Goal: Transaction & Acquisition: Purchase product/service

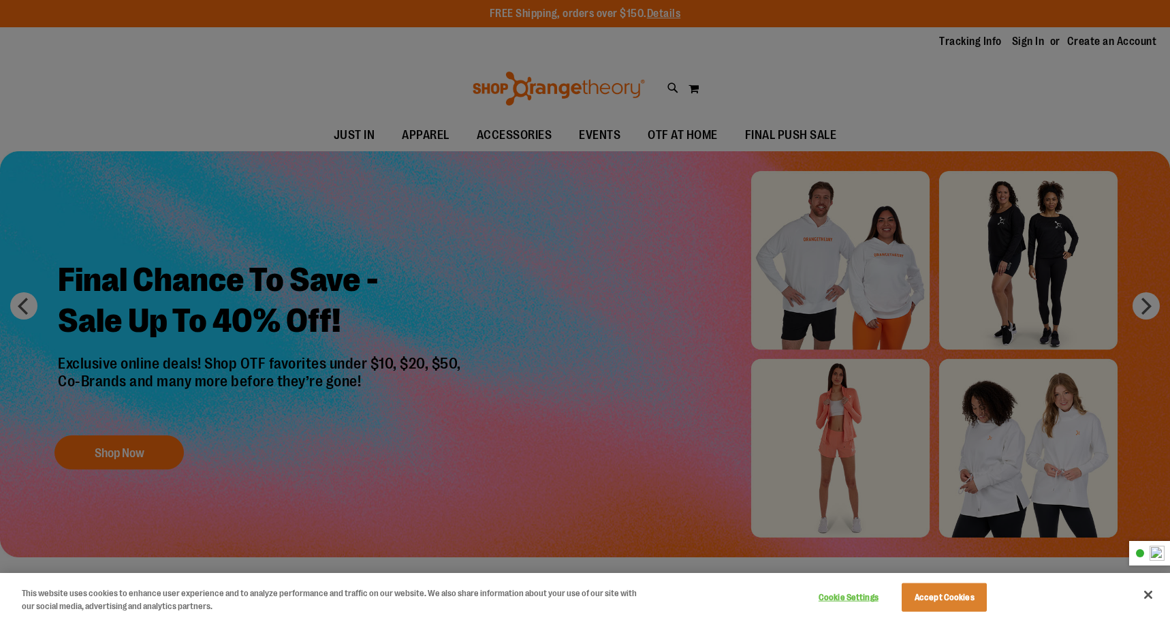
type input "**********"
click at [944, 590] on button "Accept Cookies" at bounding box center [944, 597] width 85 height 29
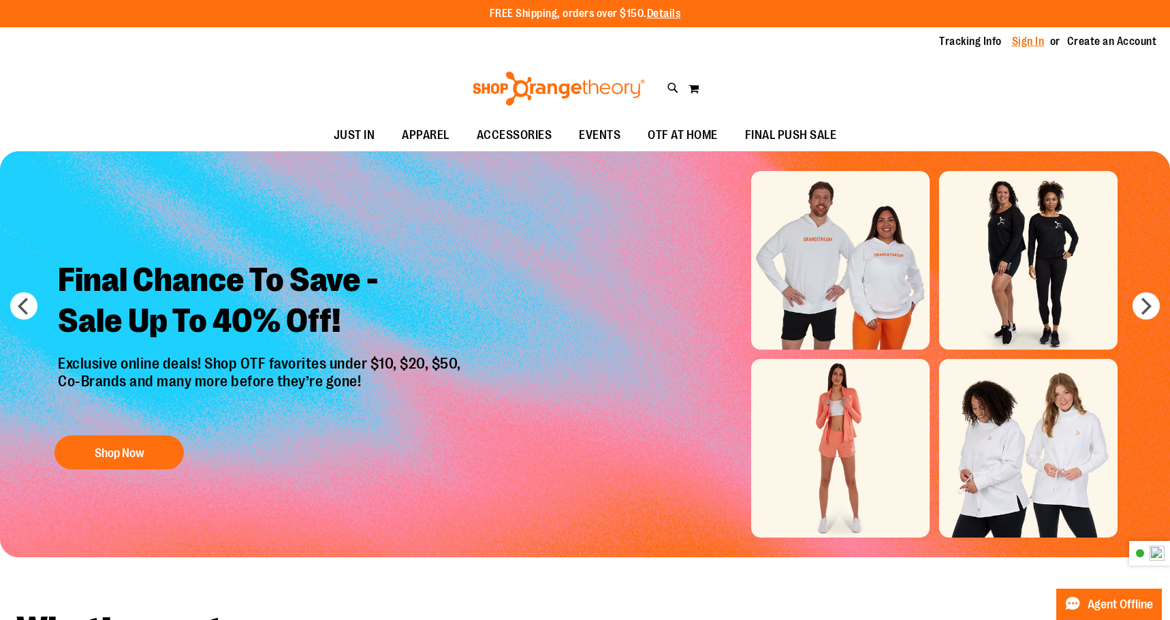
click at [1025, 38] on link "Sign In" at bounding box center [1028, 41] width 33 height 15
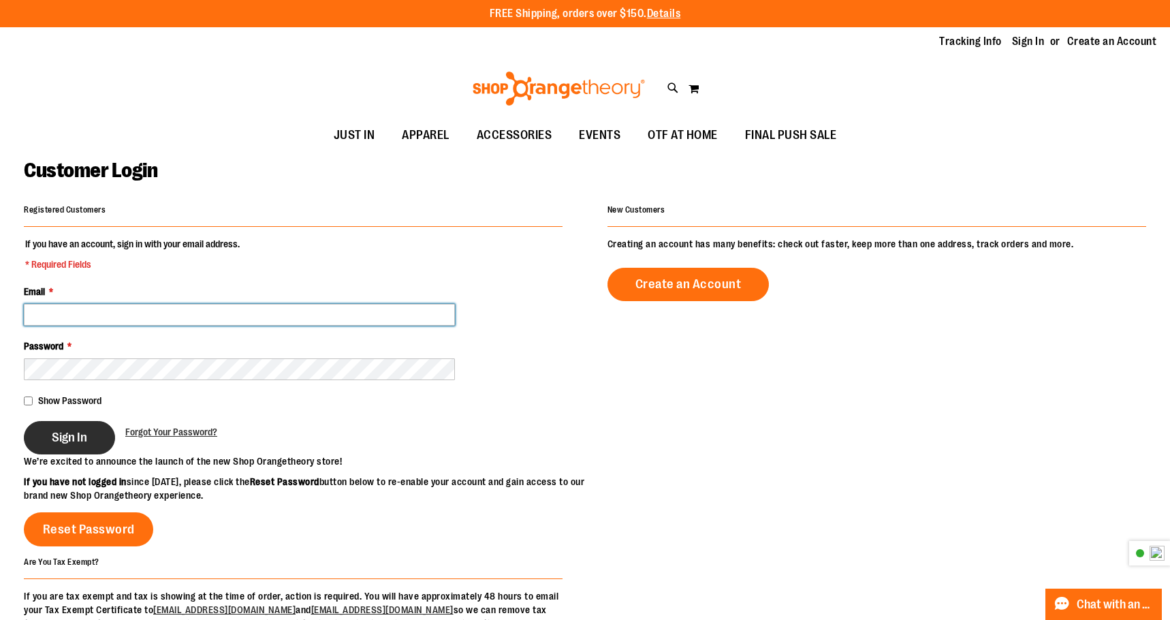
type input "**********"
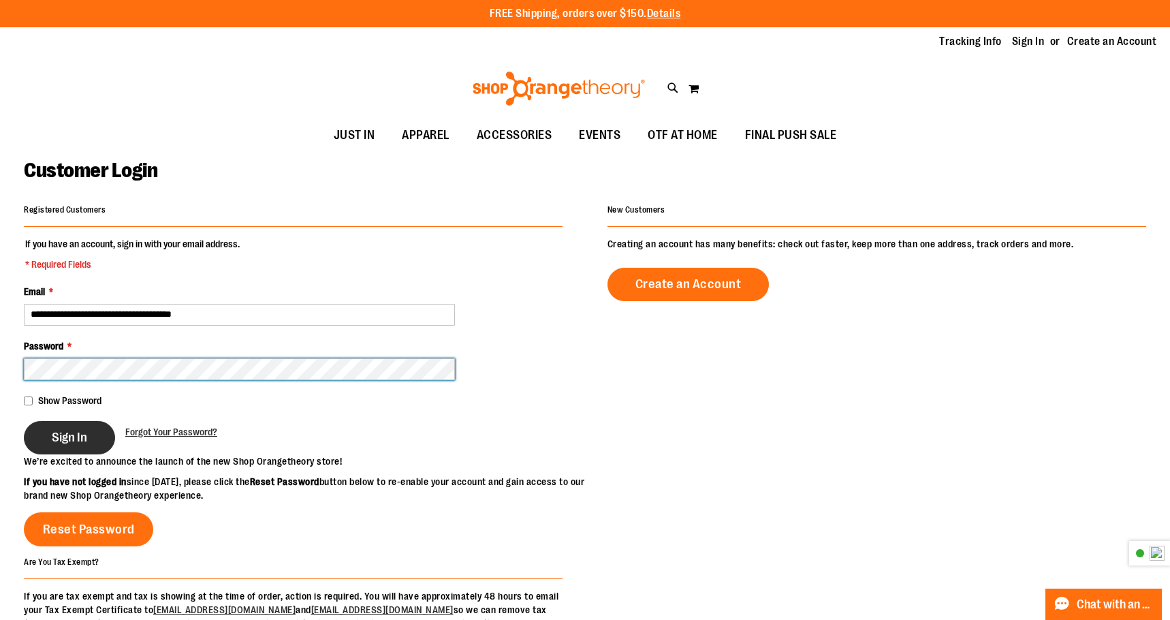
type input "**********"
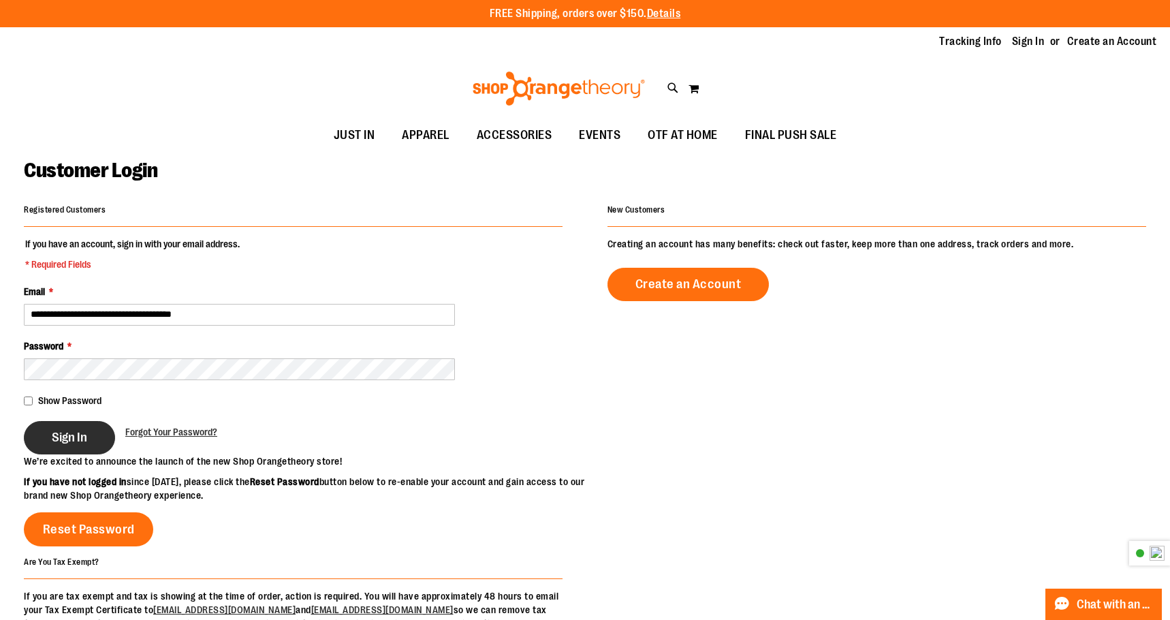
click at [86, 438] on span "Sign In" at bounding box center [69, 437] width 35 height 15
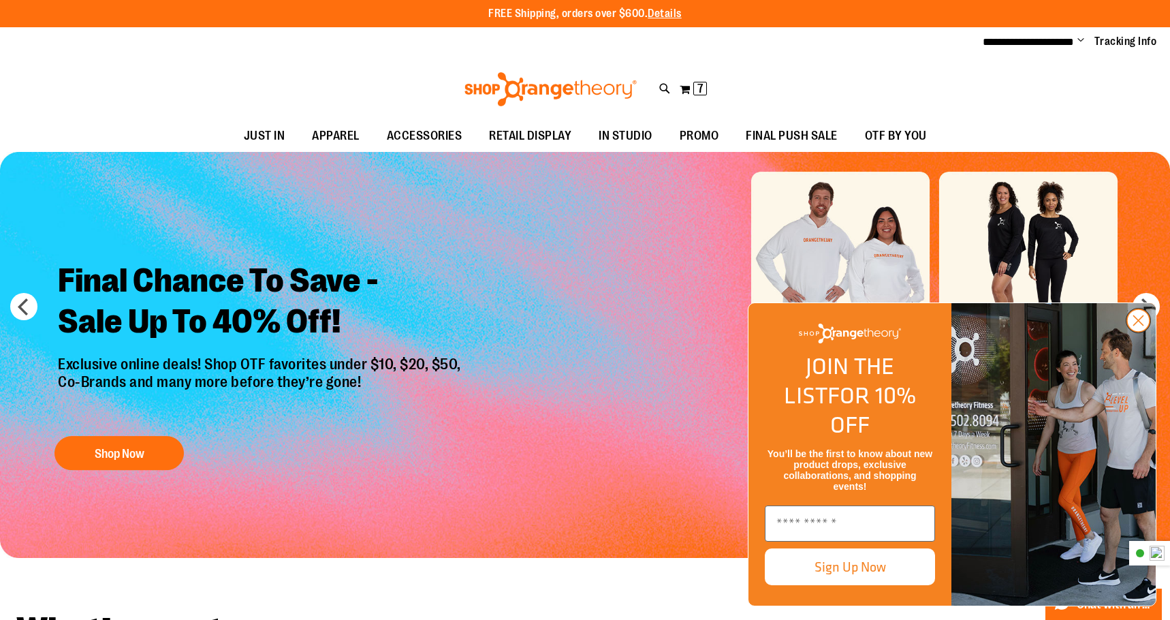
type input "**********"
click at [1147, 332] on circle "Close dialog" at bounding box center [1138, 320] width 22 height 22
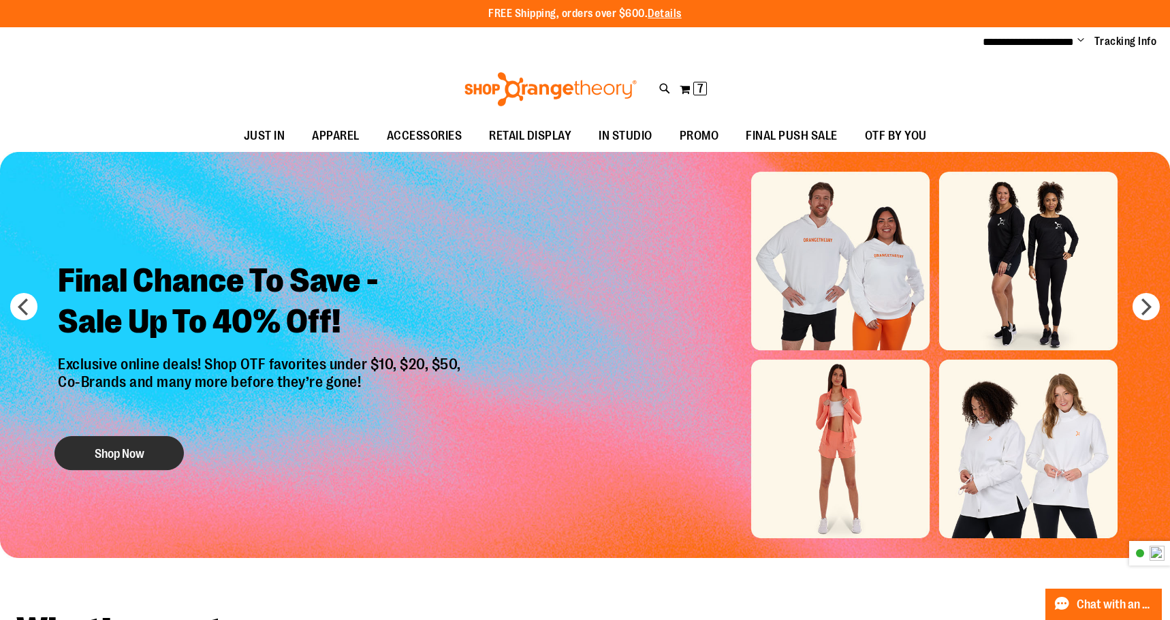
click at [118, 447] on button "Shop Now" at bounding box center [118, 453] width 129 height 34
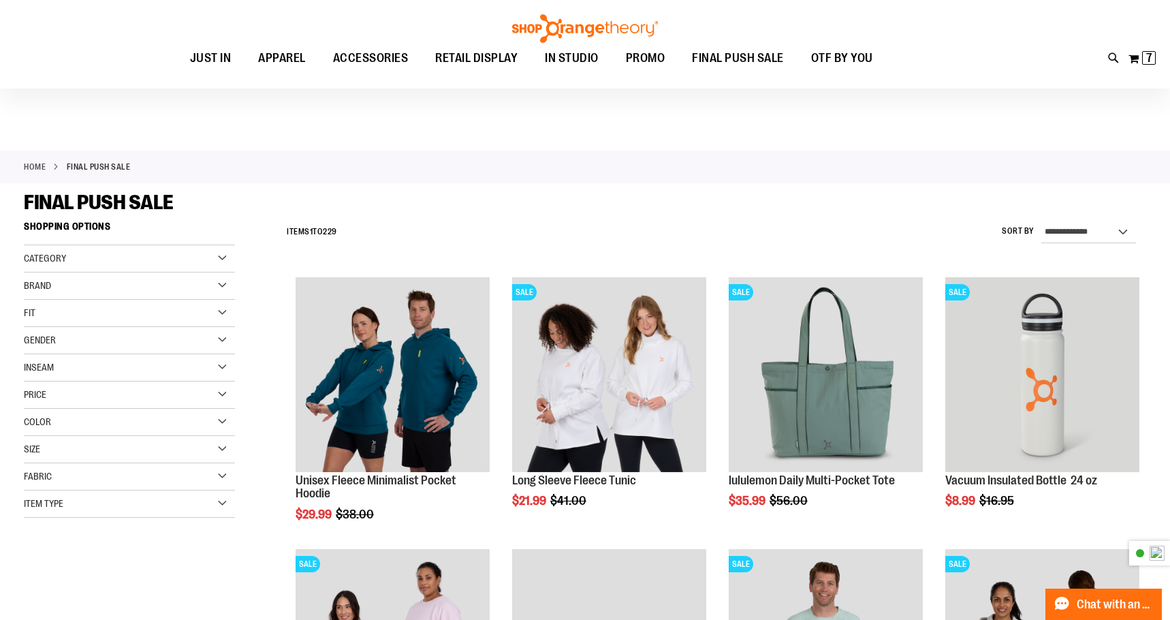
scroll to position [204, 0]
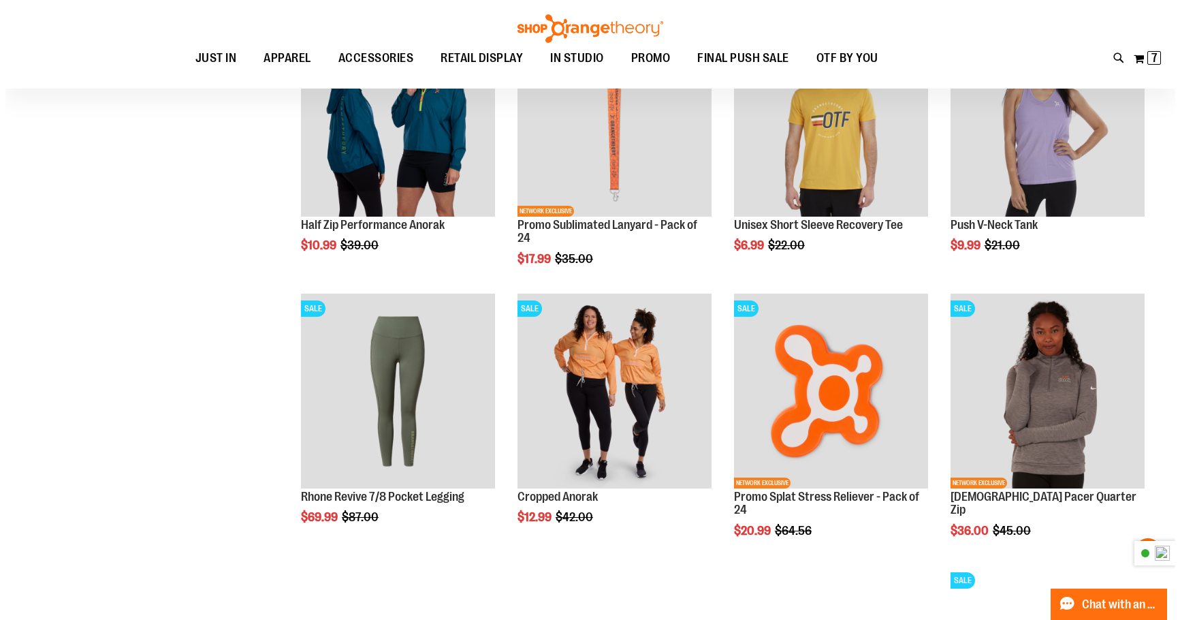
scroll to position [1089, 0]
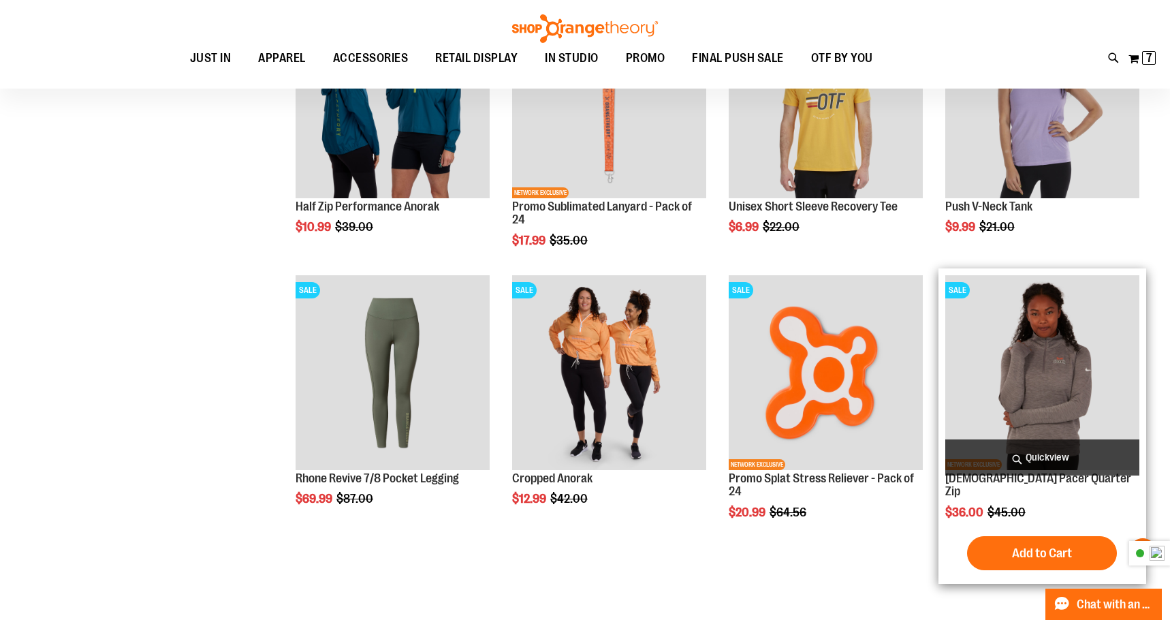
type input "**********"
click at [1047, 461] on span "Quickview" at bounding box center [1042, 457] width 194 height 36
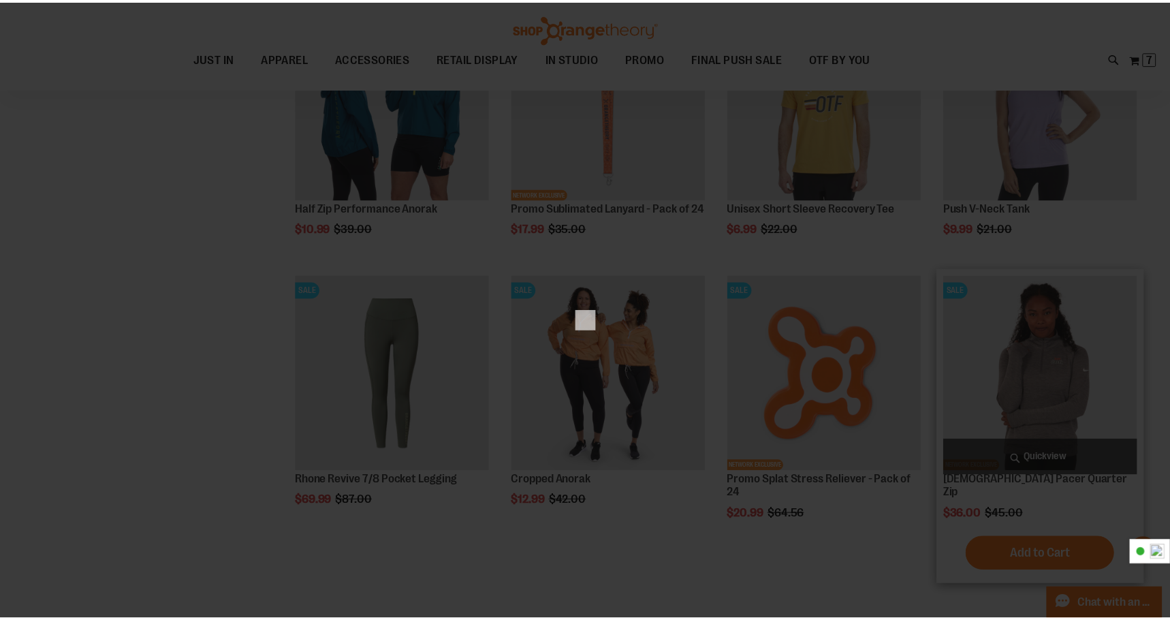
scroll to position [0, 0]
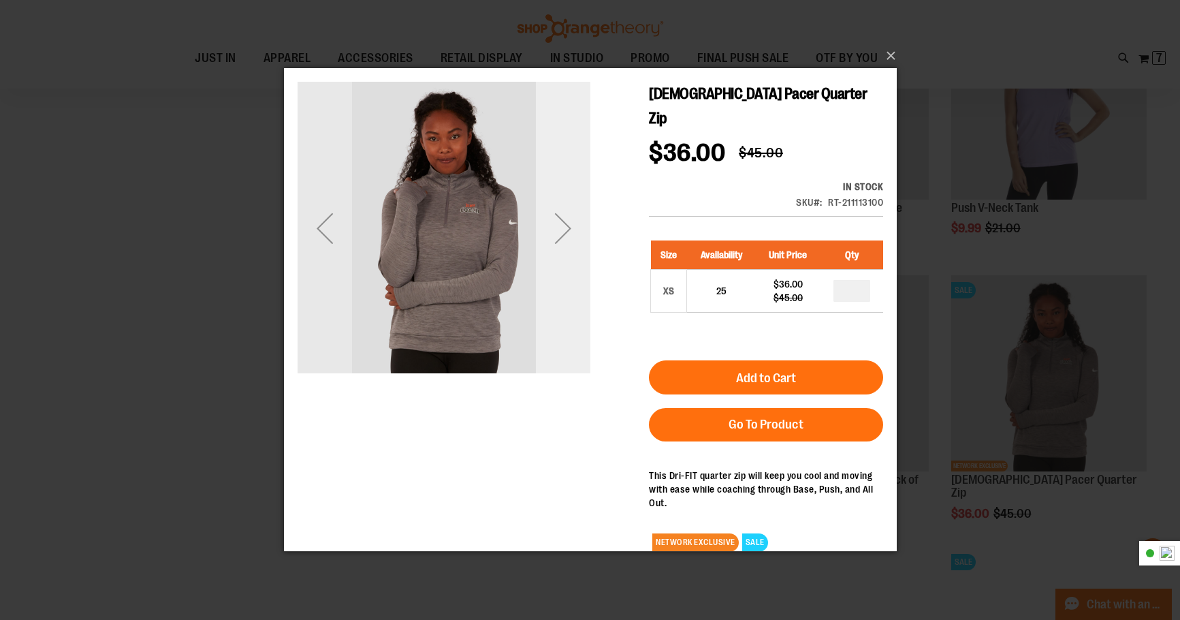
click at [556, 220] on div "Next" at bounding box center [562, 228] width 54 height 54
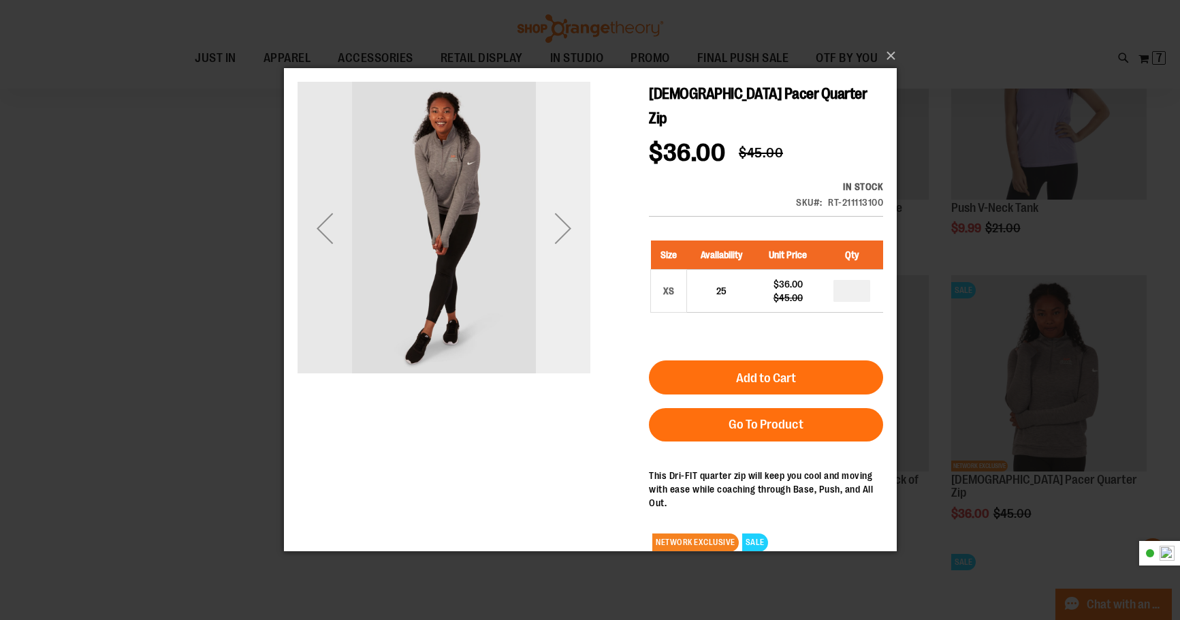
click at [556, 220] on div "Next" at bounding box center [562, 228] width 54 height 54
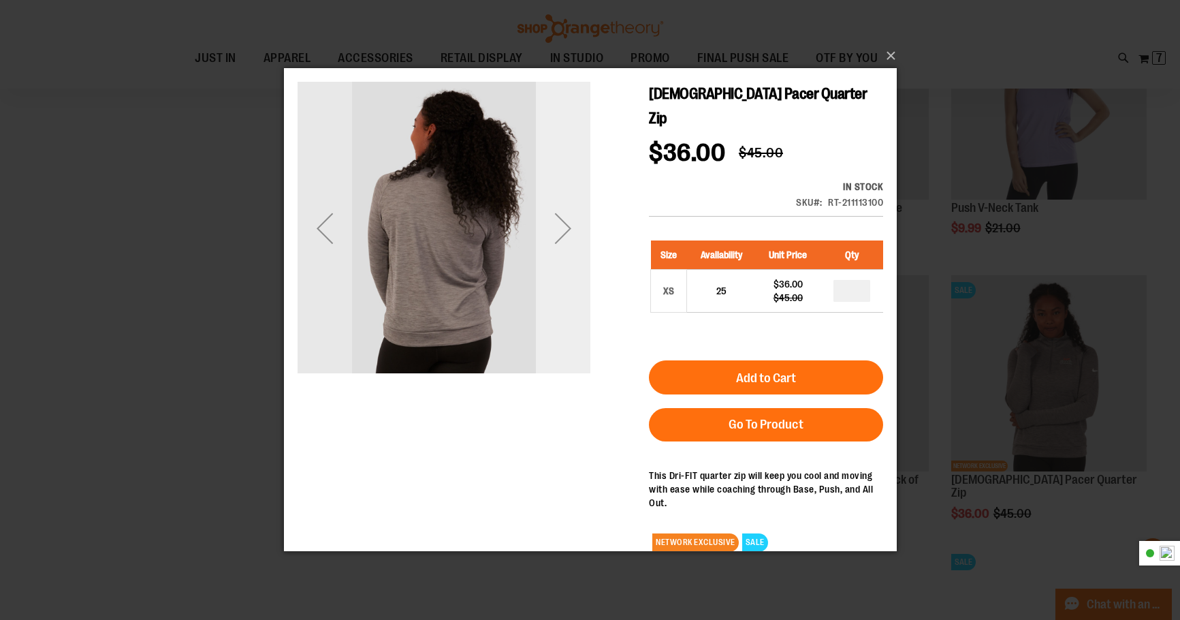
click at [556, 220] on div "Next" at bounding box center [562, 228] width 54 height 54
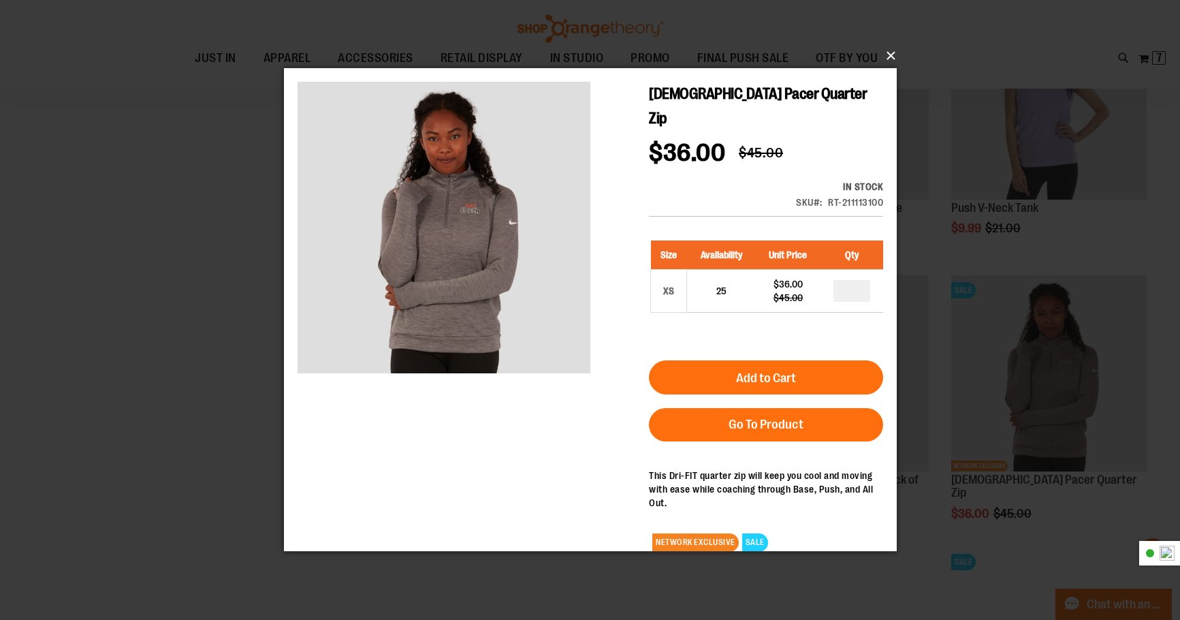
click at [890, 53] on button "×" at bounding box center [594, 56] width 613 height 30
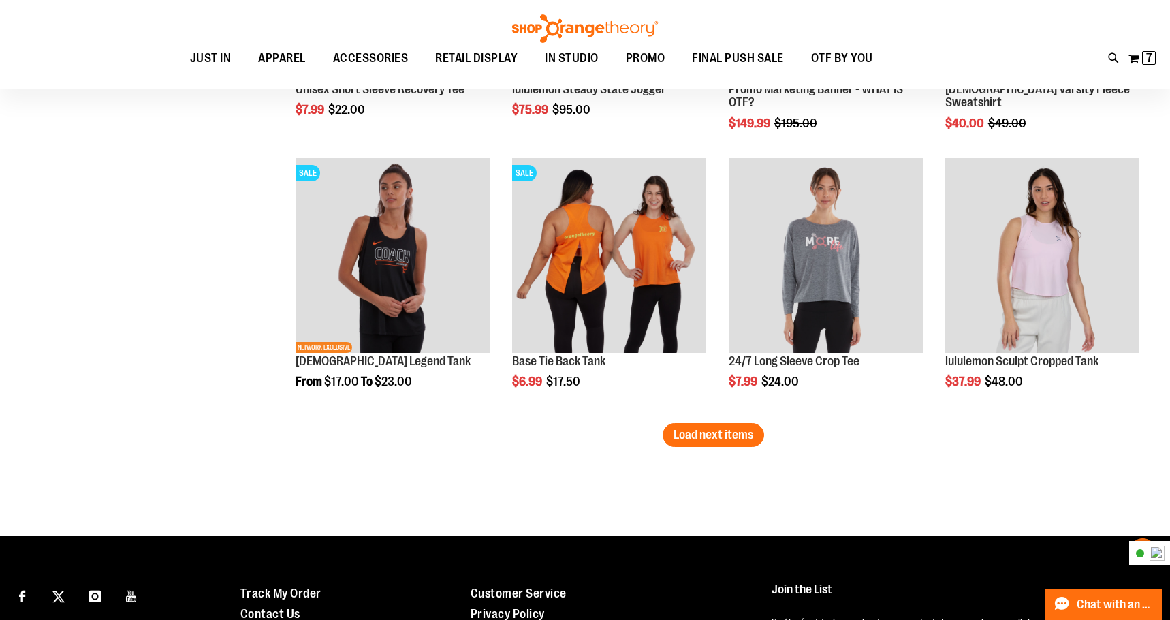
scroll to position [2315, 0]
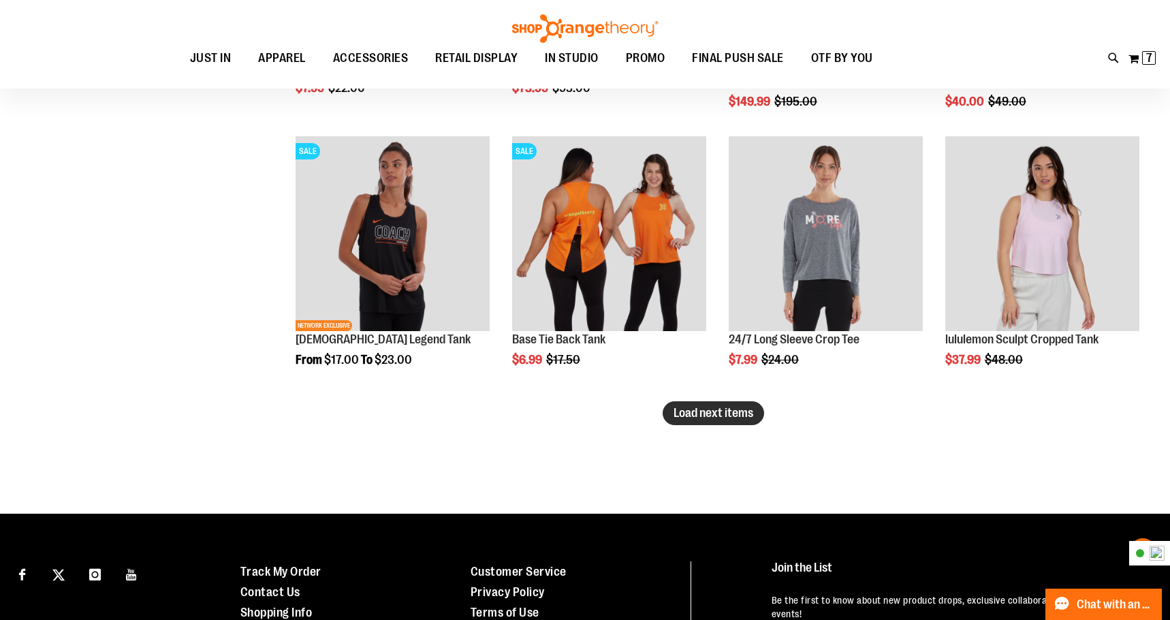
click at [715, 410] on span "Load next items" at bounding box center [714, 413] width 80 height 14
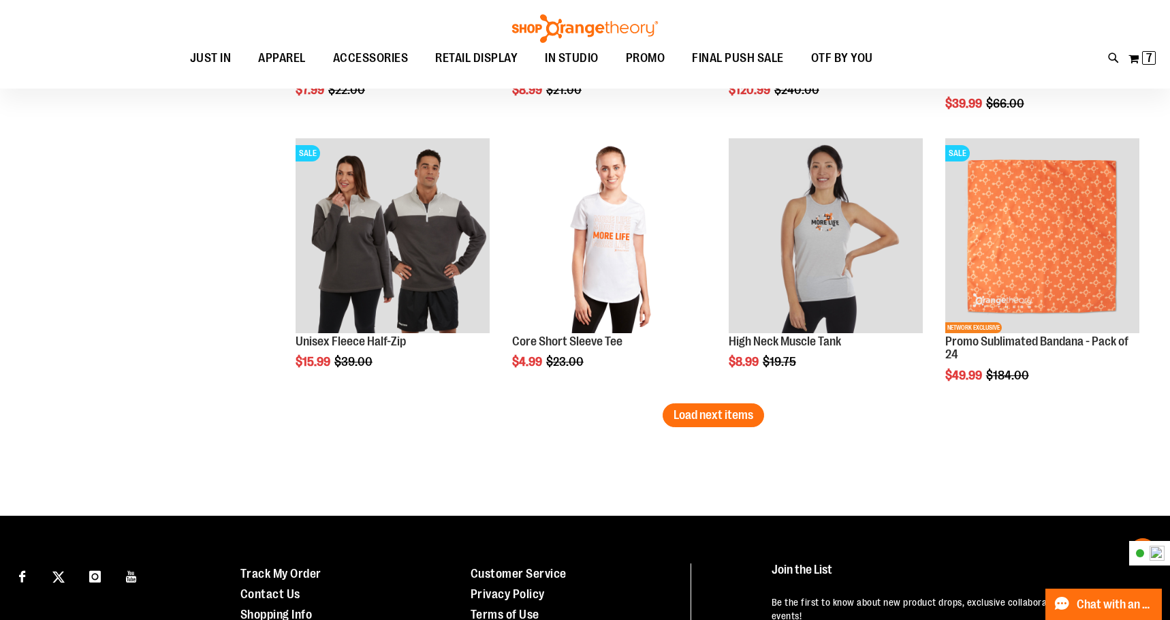
scroll to position [3132, 0]
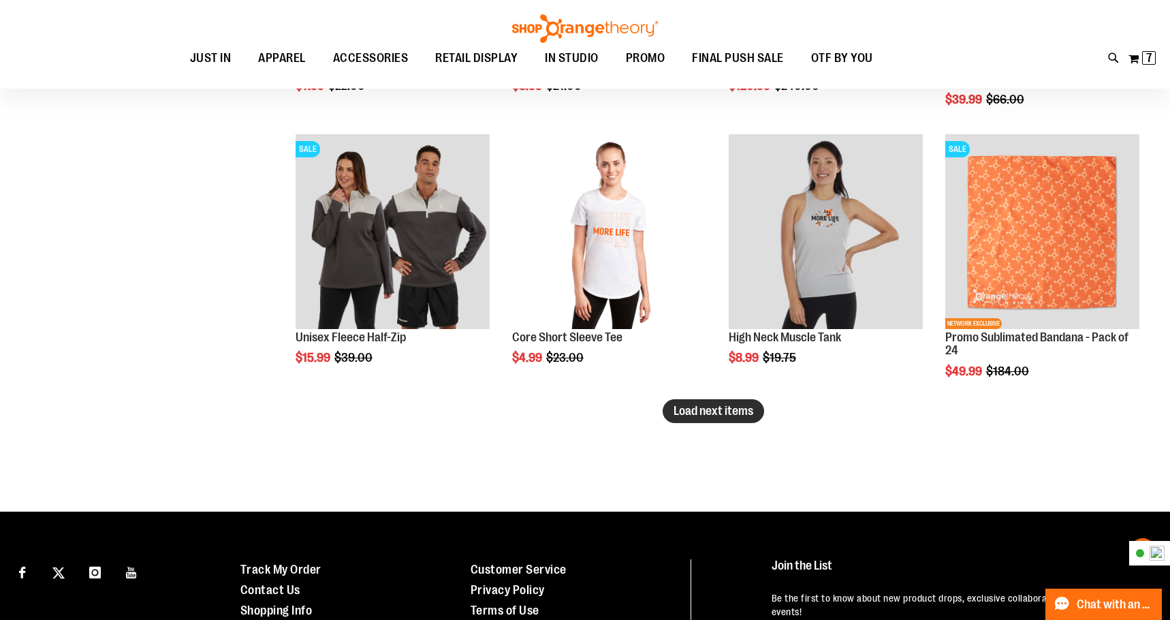
click at [691, 419] on button "Load next items" at bounding box center [713, 411] width 101 height 24
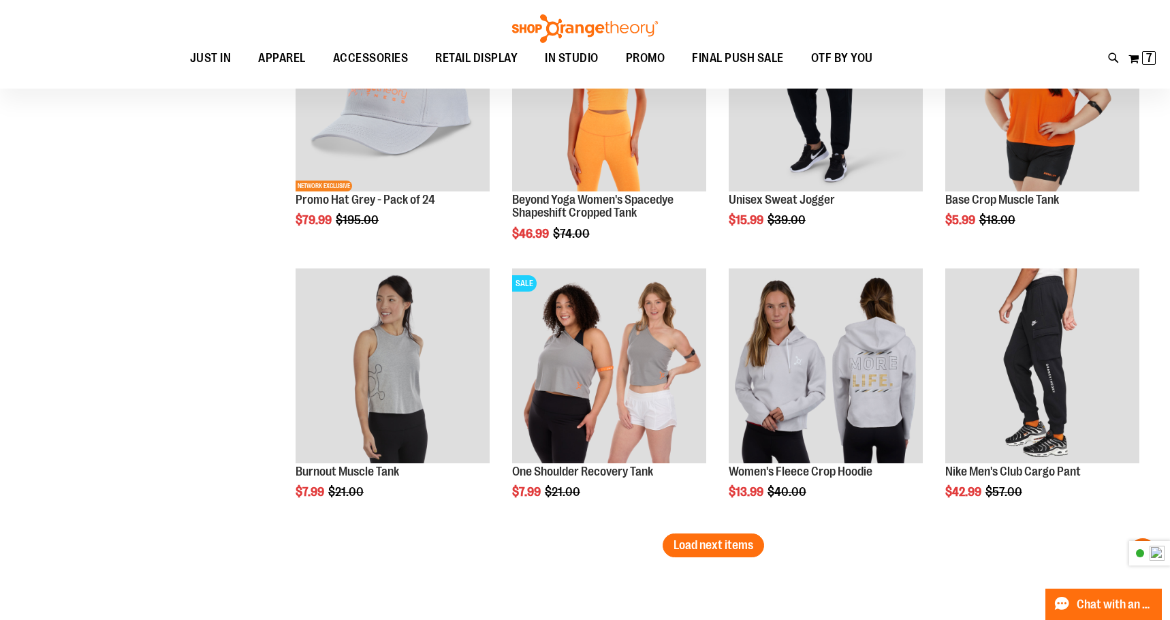
scroll to position [3881, 0]
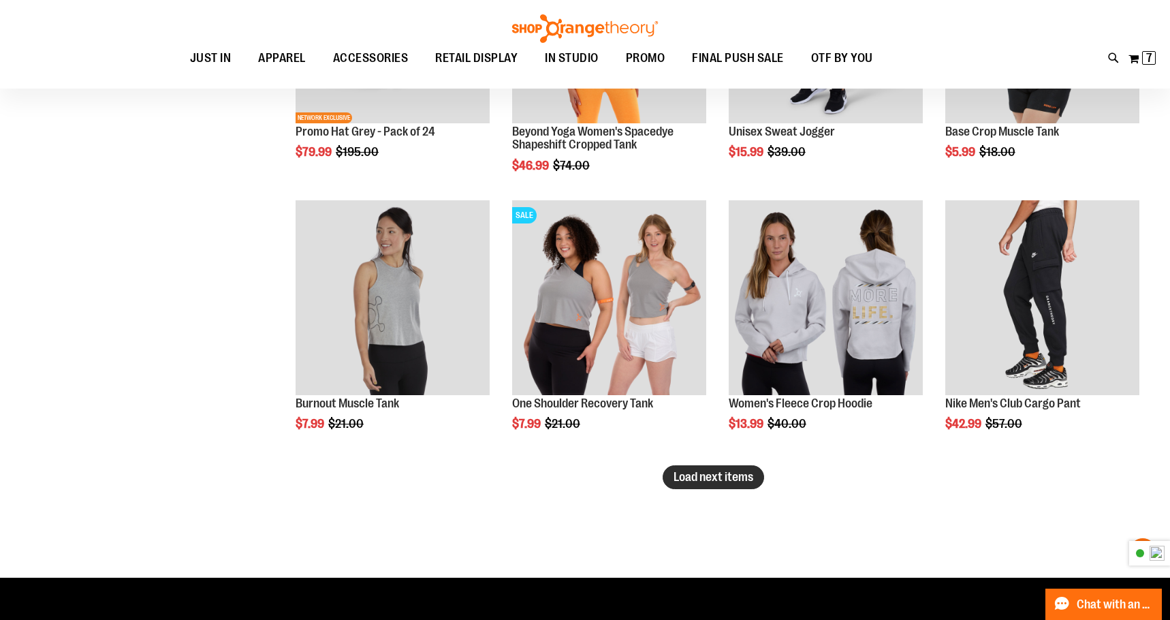
click at [736, 481] on span "Load next items" at bounding box center [714, 477] width 80 height 14
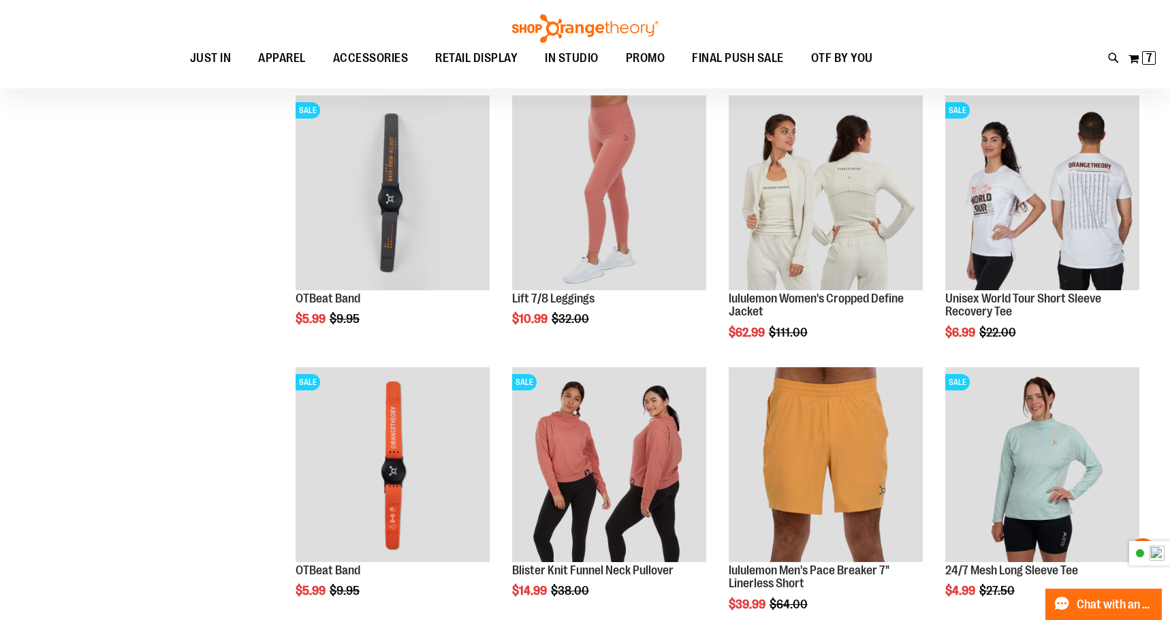
scroll to position [4698, 0]
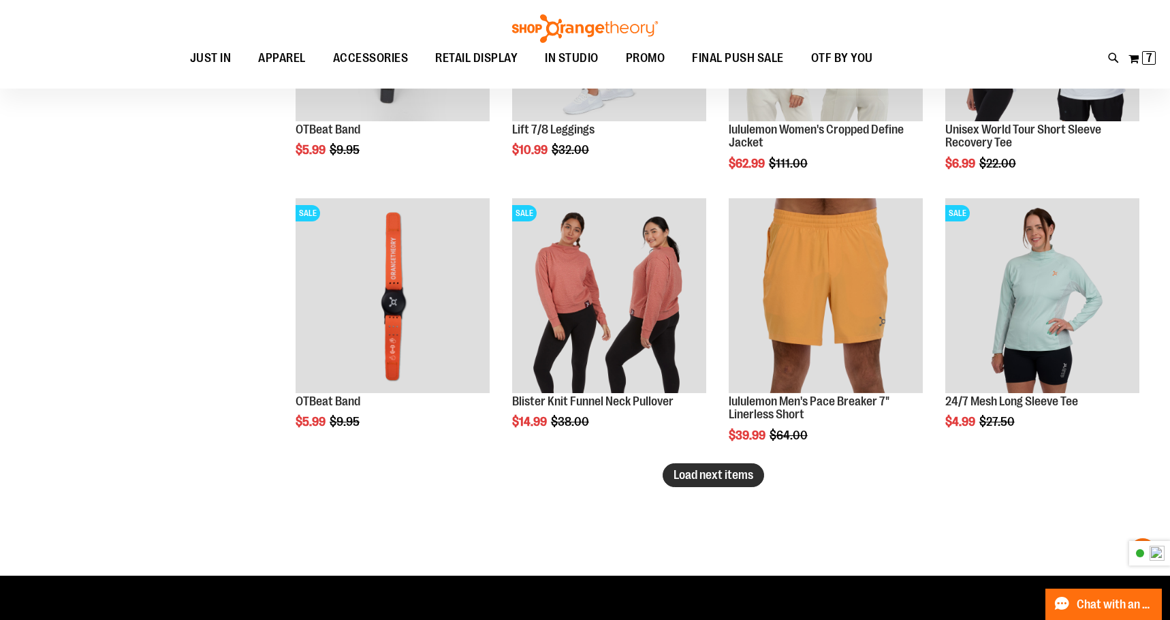
click at [725, 479] on span "Load next items" at bounding box center [714, 475] width 80 height 14
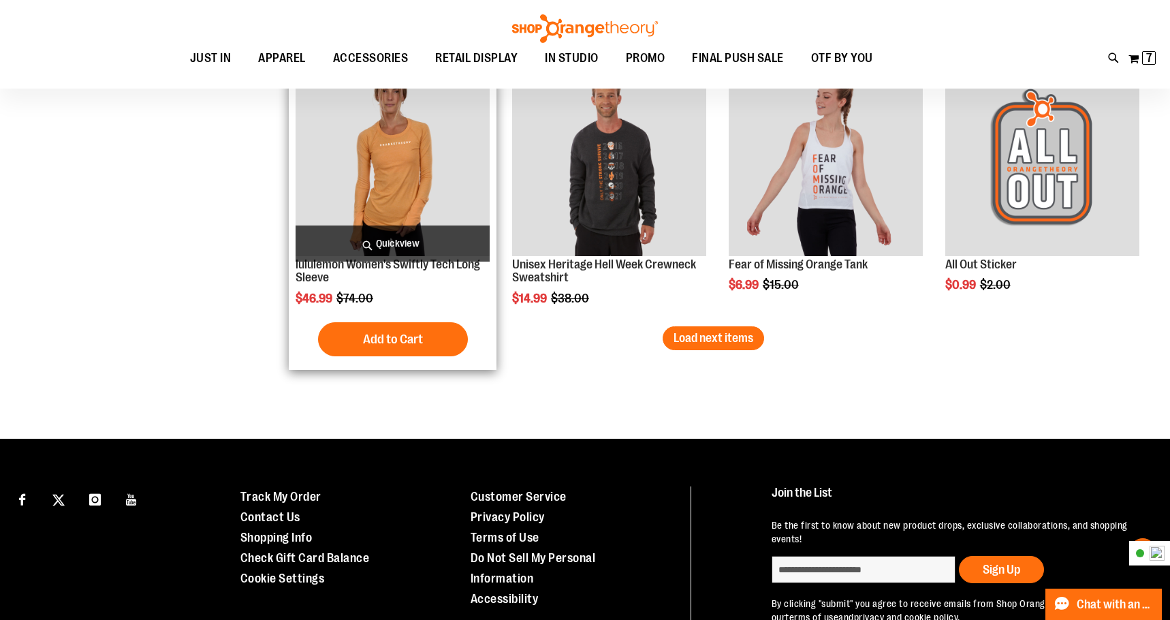
scroll to position [5583, 0]
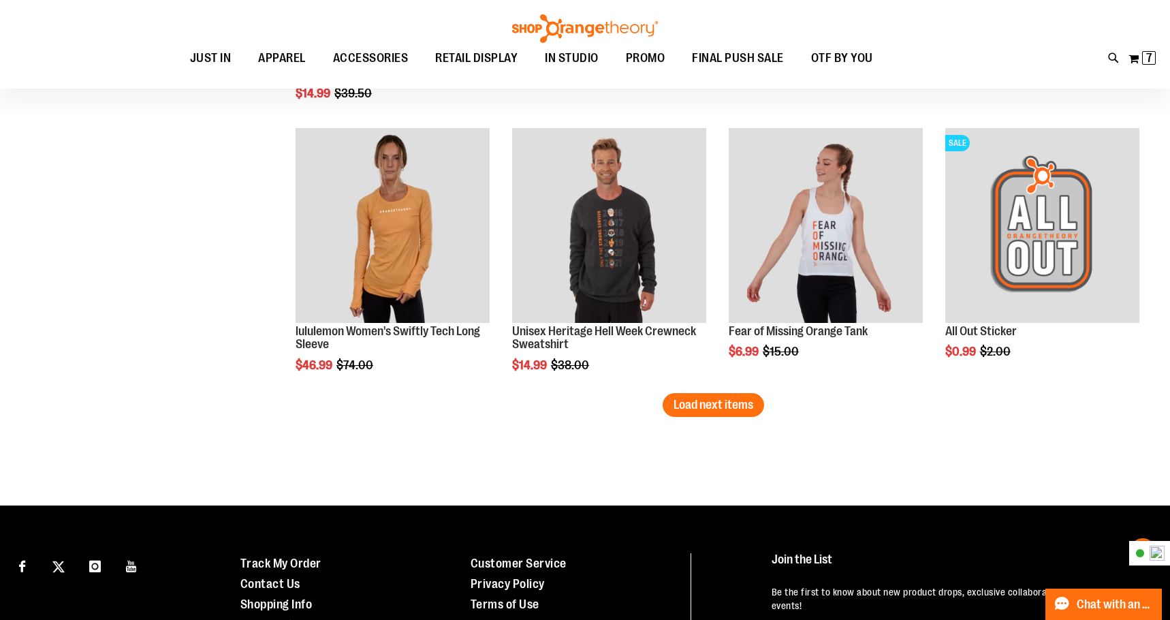
click at [726, 409] on span "Load next items" at bounding box center [714, 405] width 80 height 14
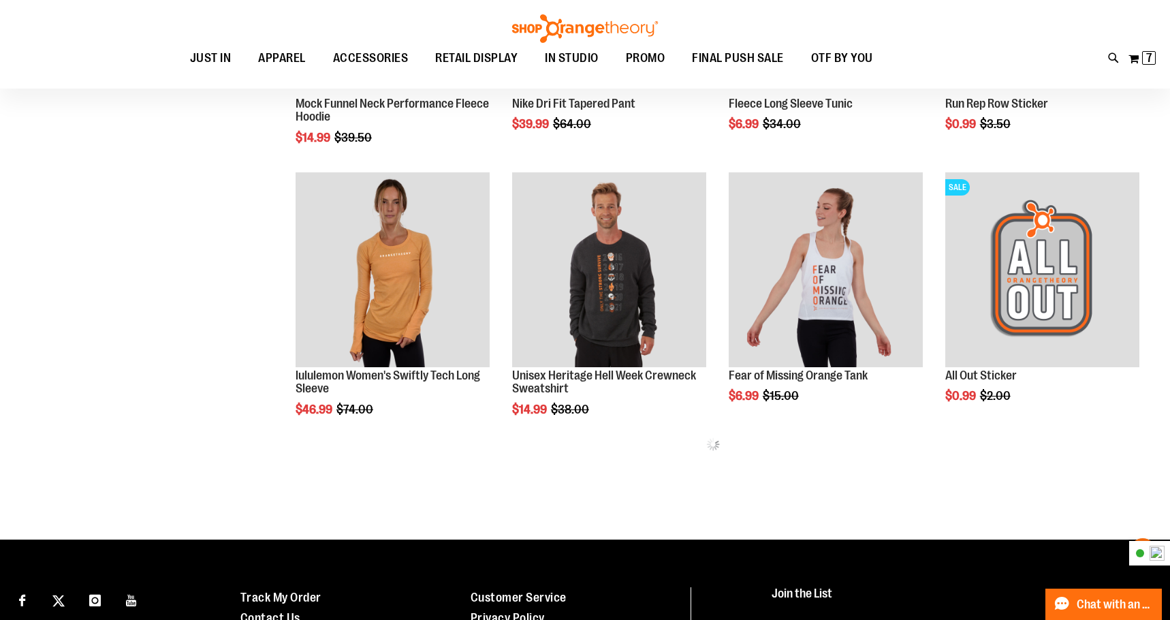
scroll to position [5515, 0]
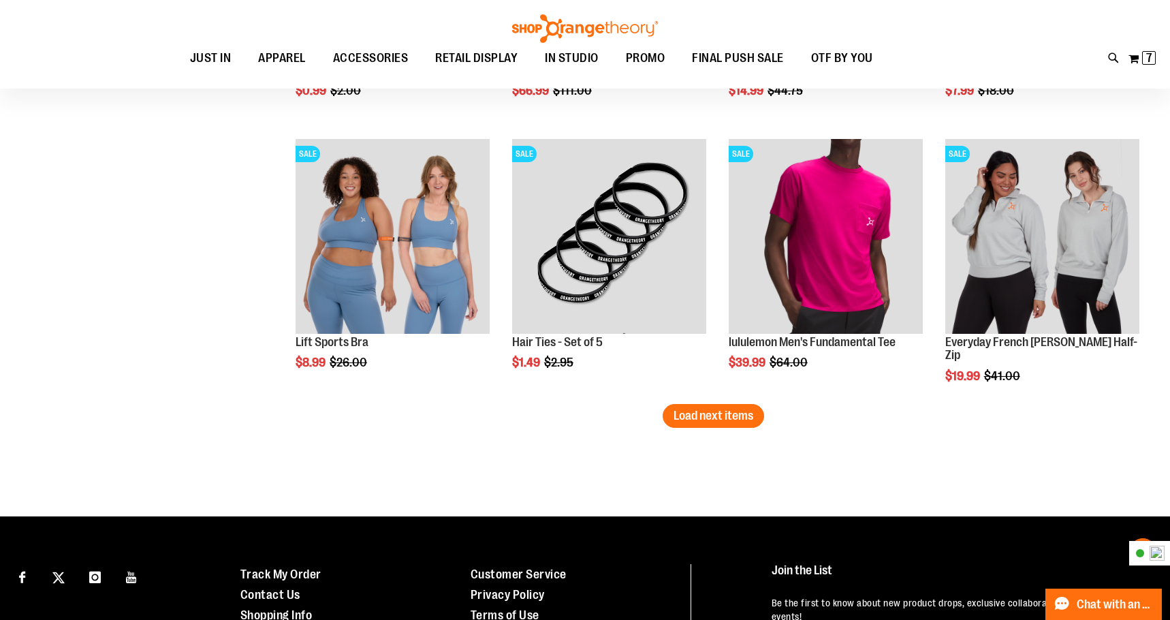
scroll to position [6401, 0]
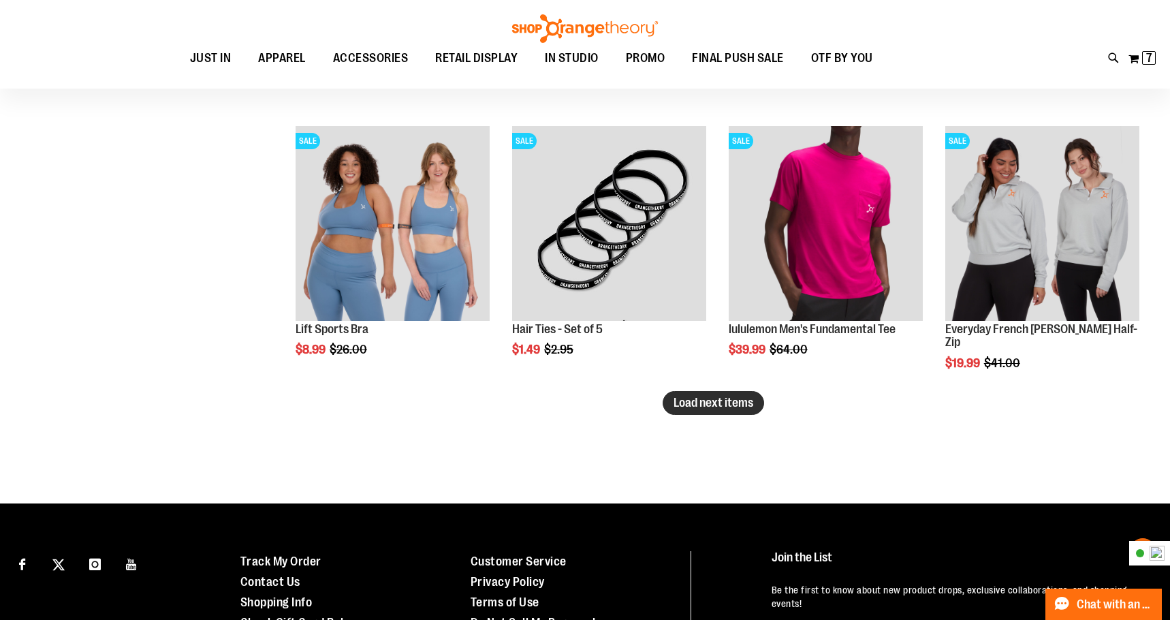
click at [723, 403] on span "Load next items" at bounding box center [714, 403] width 80 height 14
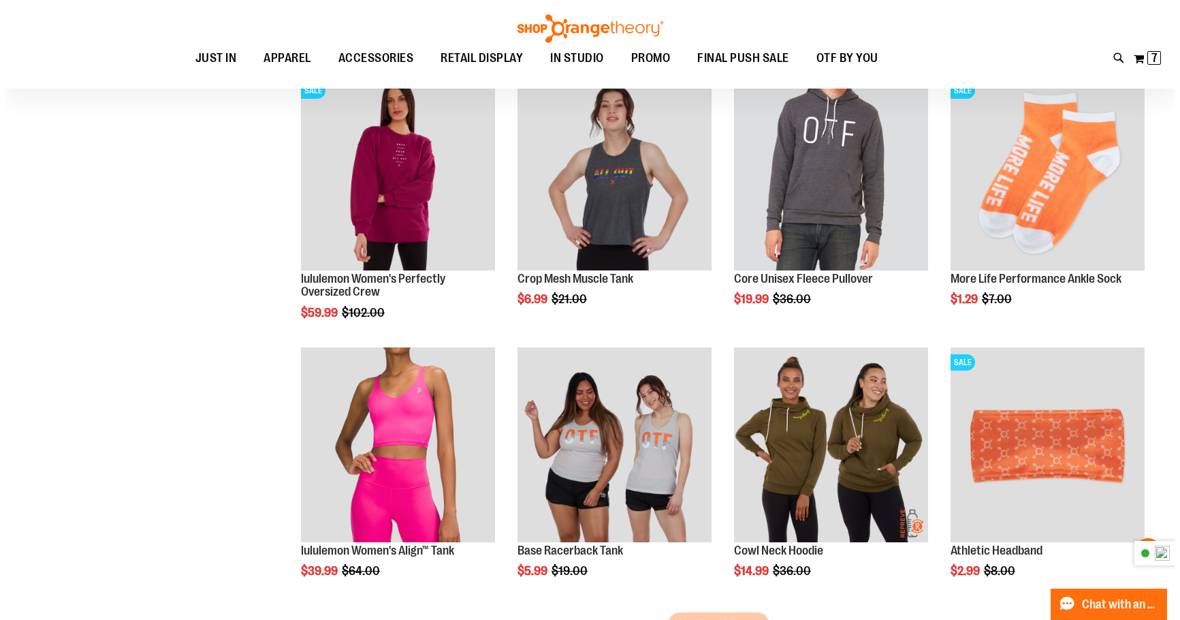
scroll to position [7014, 0]
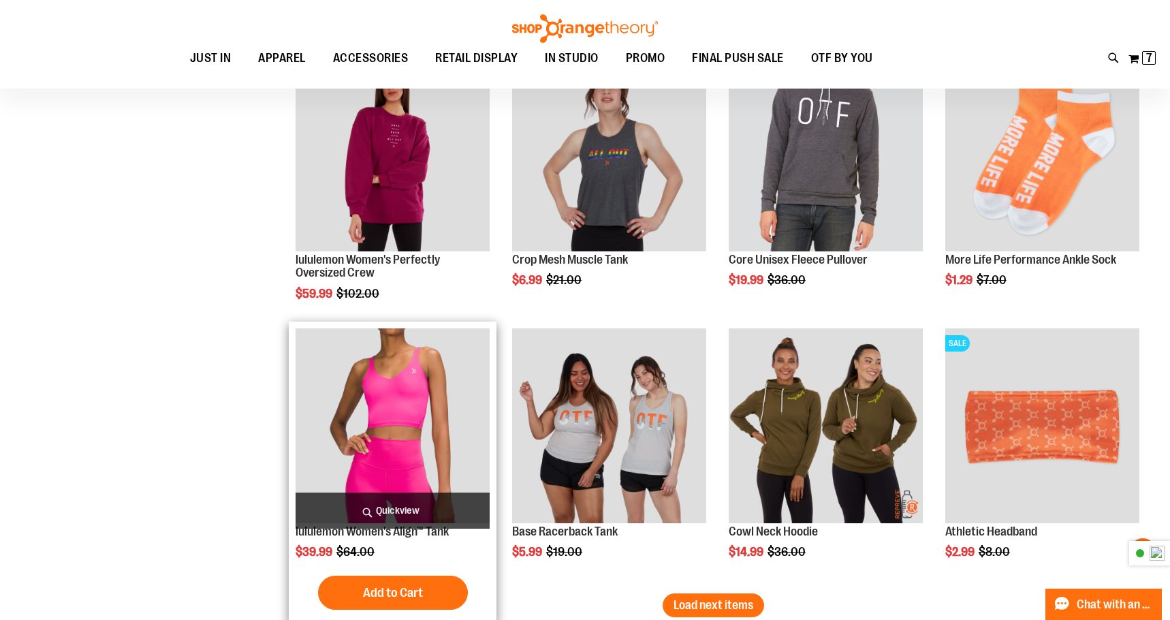
click at [418, 514] on span "Quickview" at bounding box center [393, 510] width 194 height 36
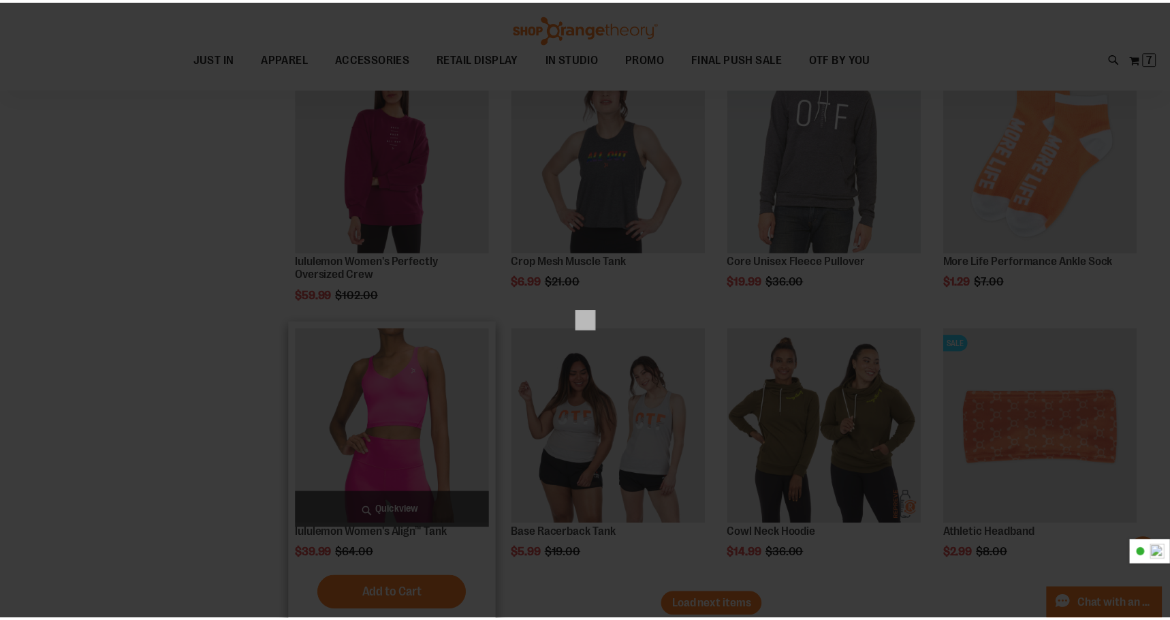
scroll to position [0, 0]
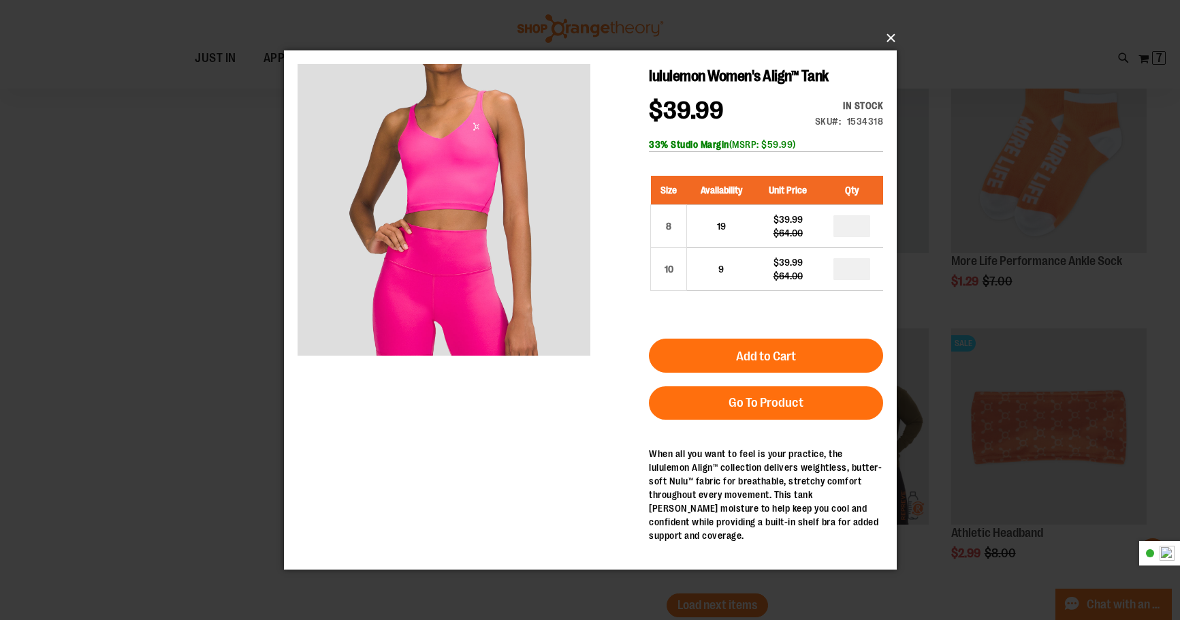
click at [891, 40] on button "×" at bounding box center [594, 38] width 613 height 30
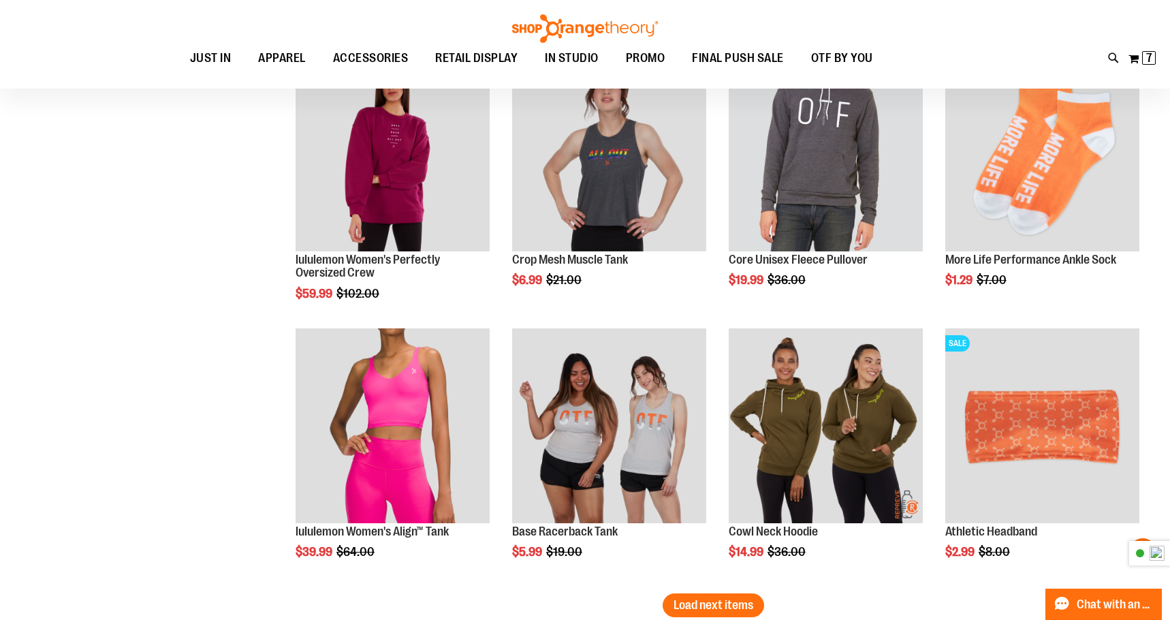
scroll to position [7354, 0]
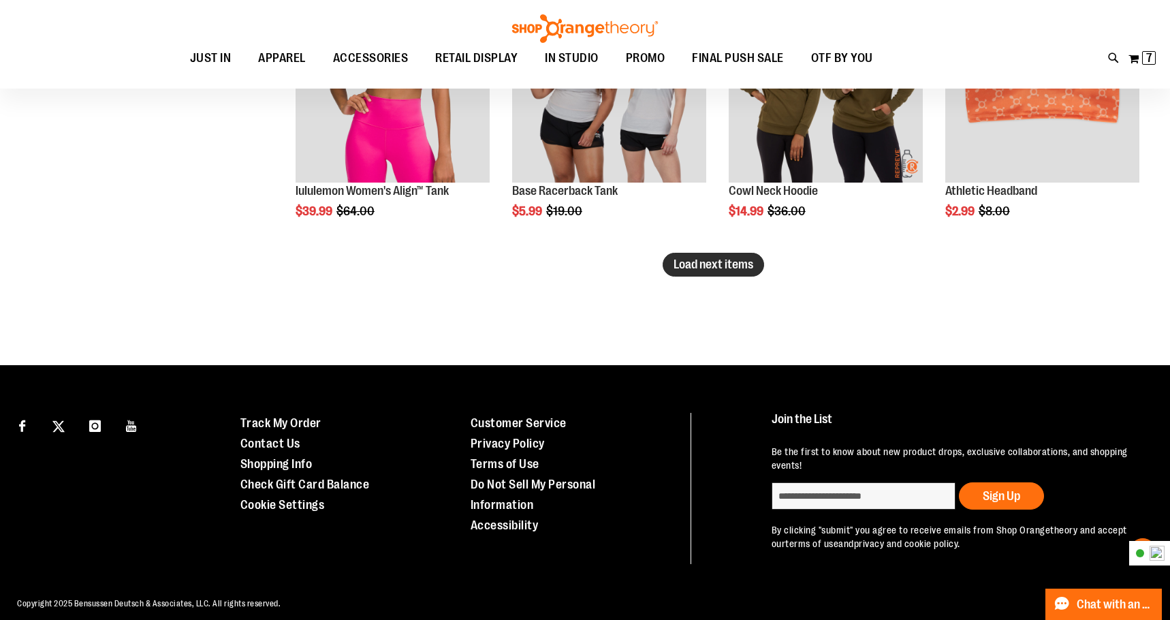
click at [705, 265] on span "Load next items" at bounding box center [714, 264] width 80 height 14
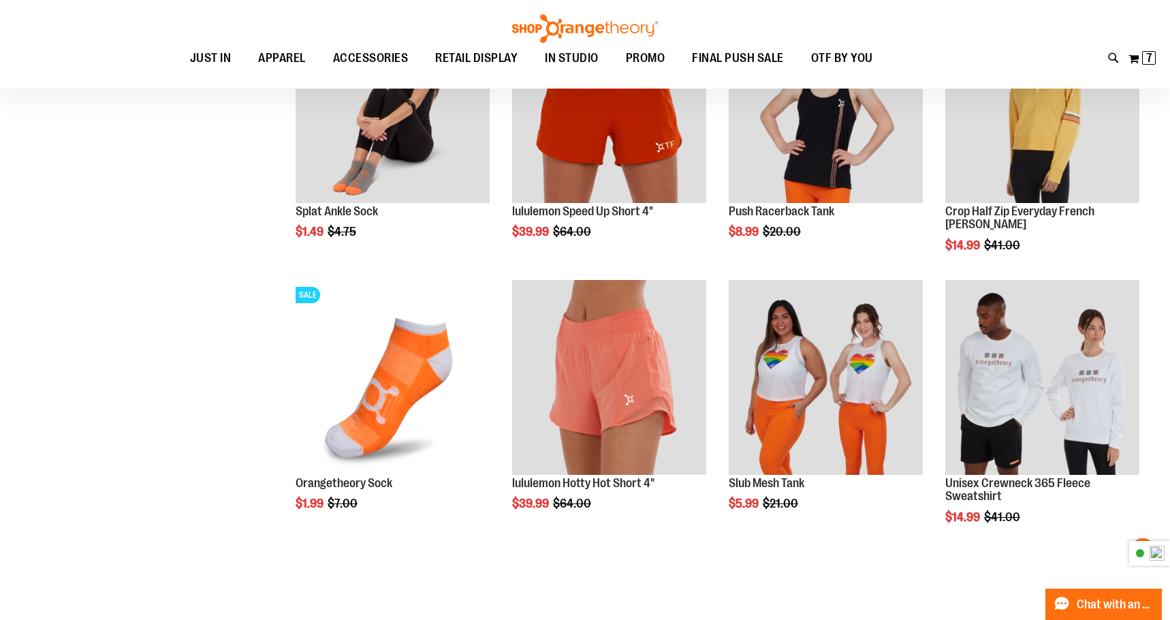
scroll to position [7899, 0]
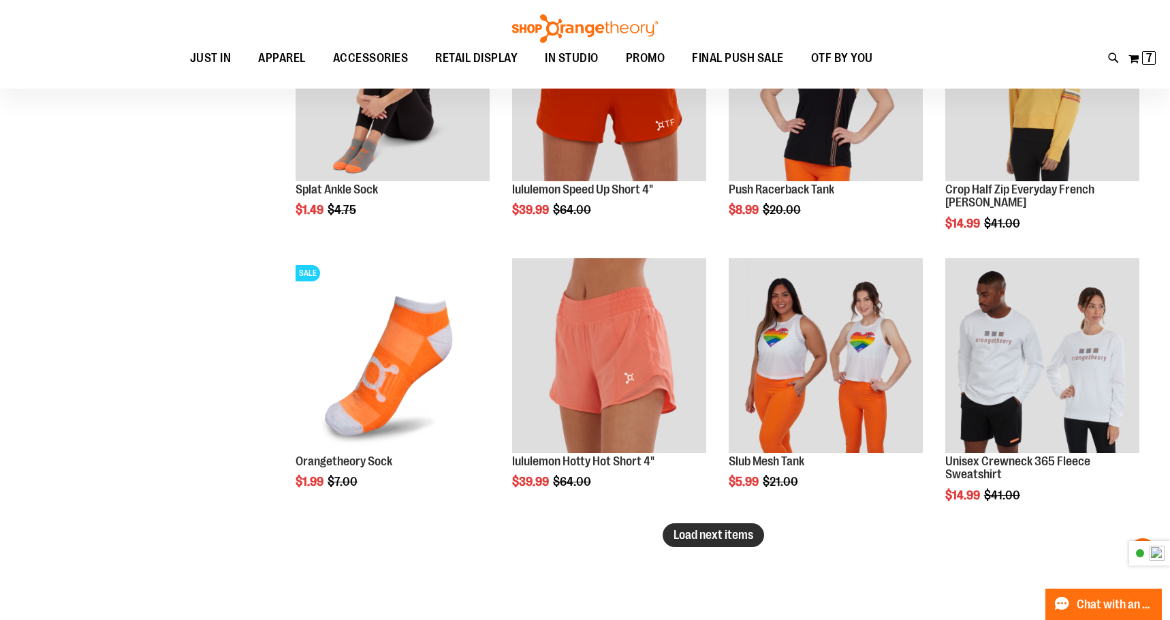
click at [739, 543] on button "Load next items" at bounding box center [713, 535] width 101 height 24
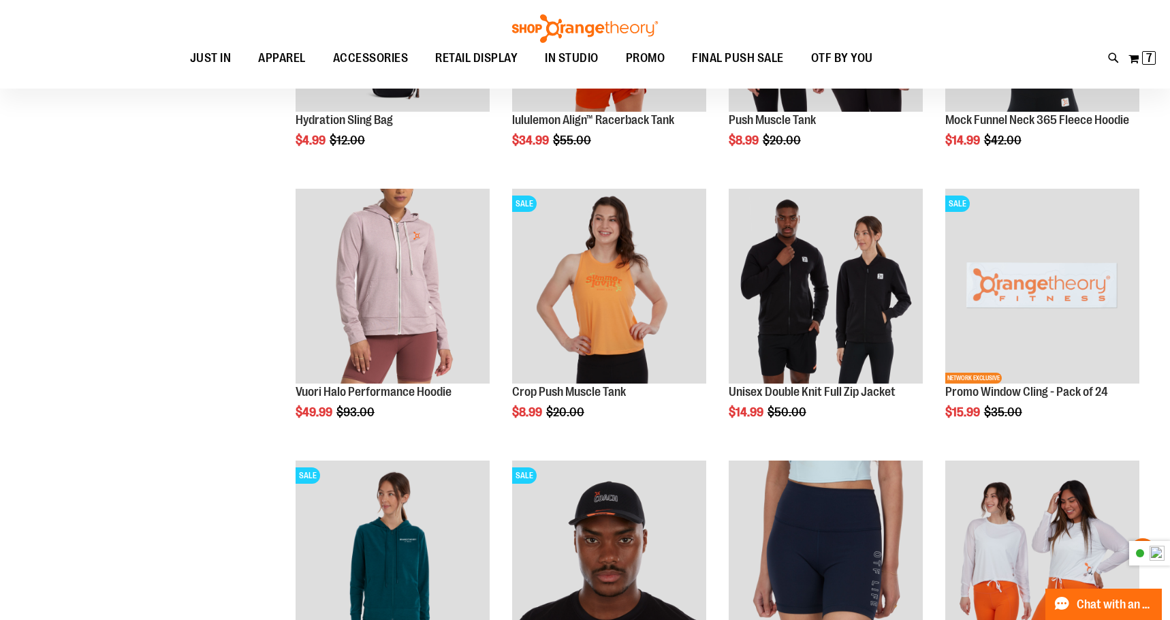
scroll to position [8784, 0]
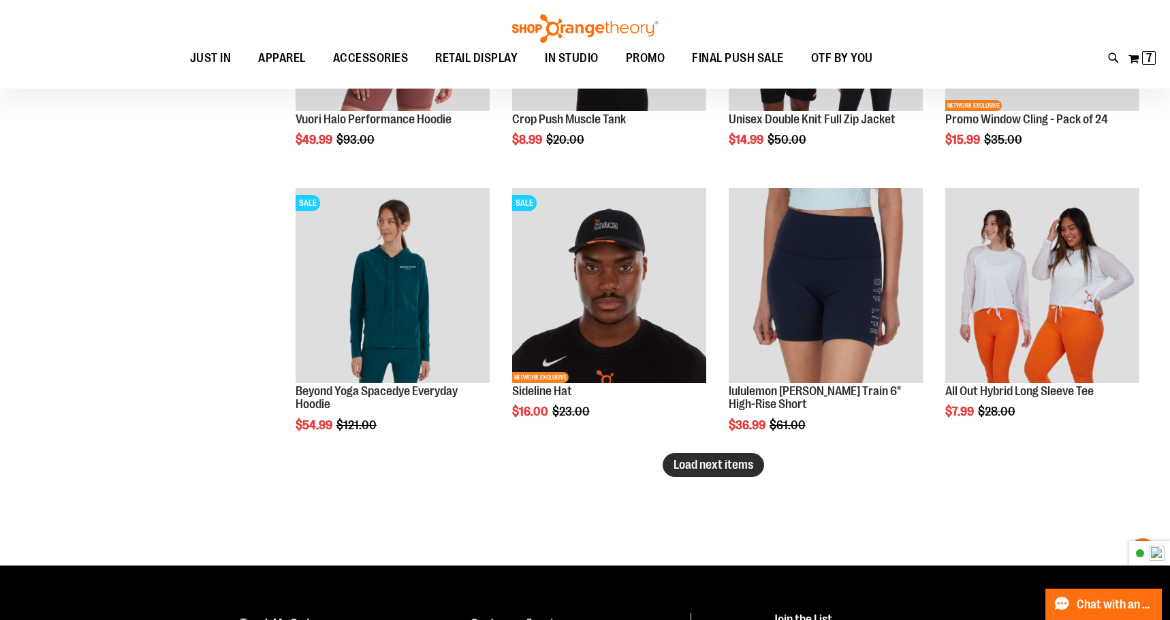
click at [738, 469] on span "Load next items" at bounding box center [714, 465] width 80 height 14
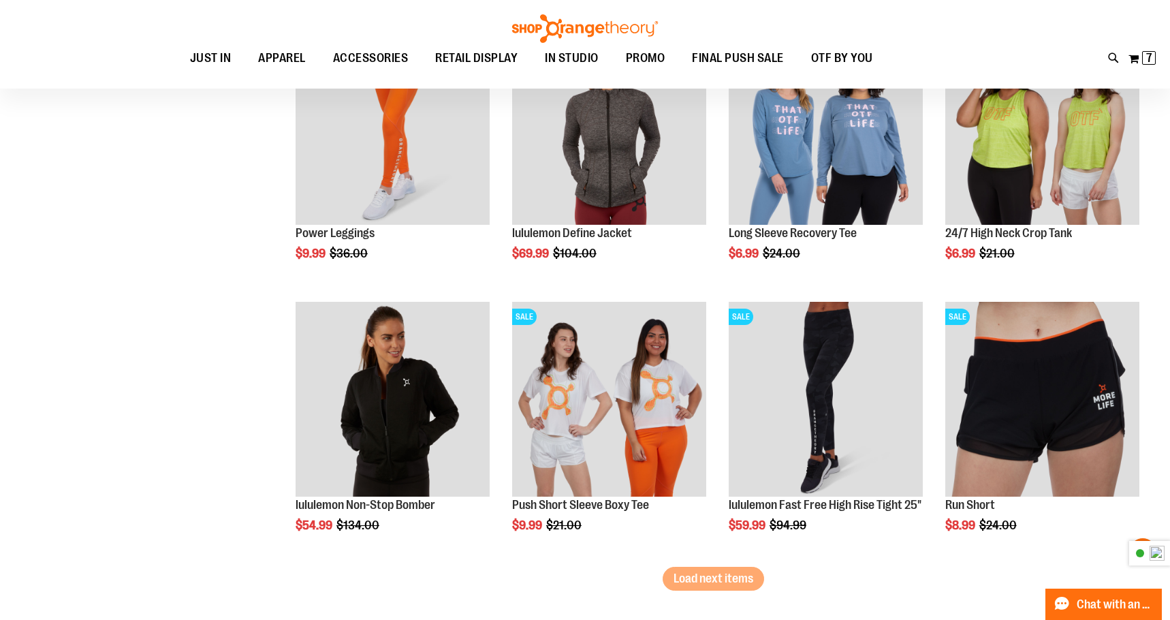
scroll to position [9533, 0]
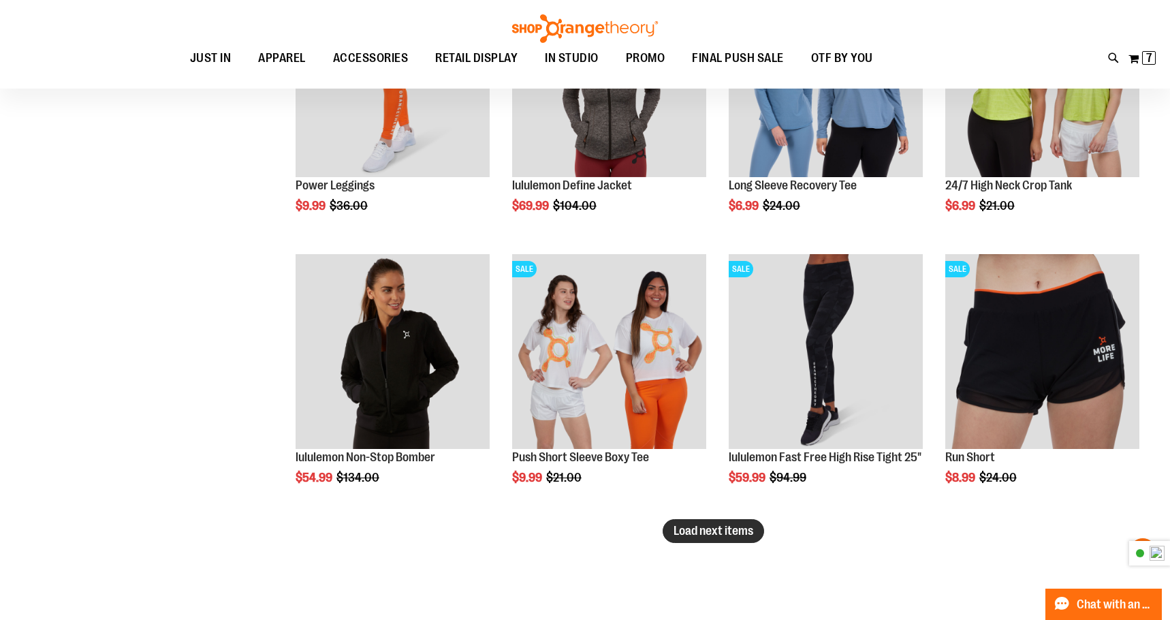
click at [707, 535] on span "Load next items" at bounding box center [714, 531] width 80 height 14
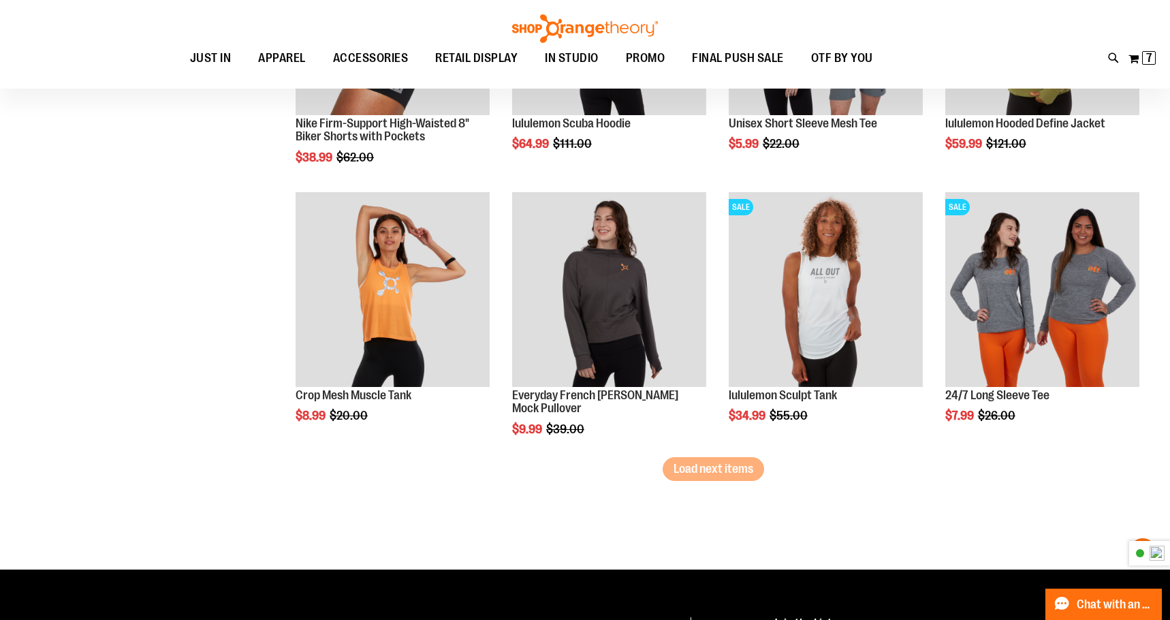
scroll to position [10419, 0]
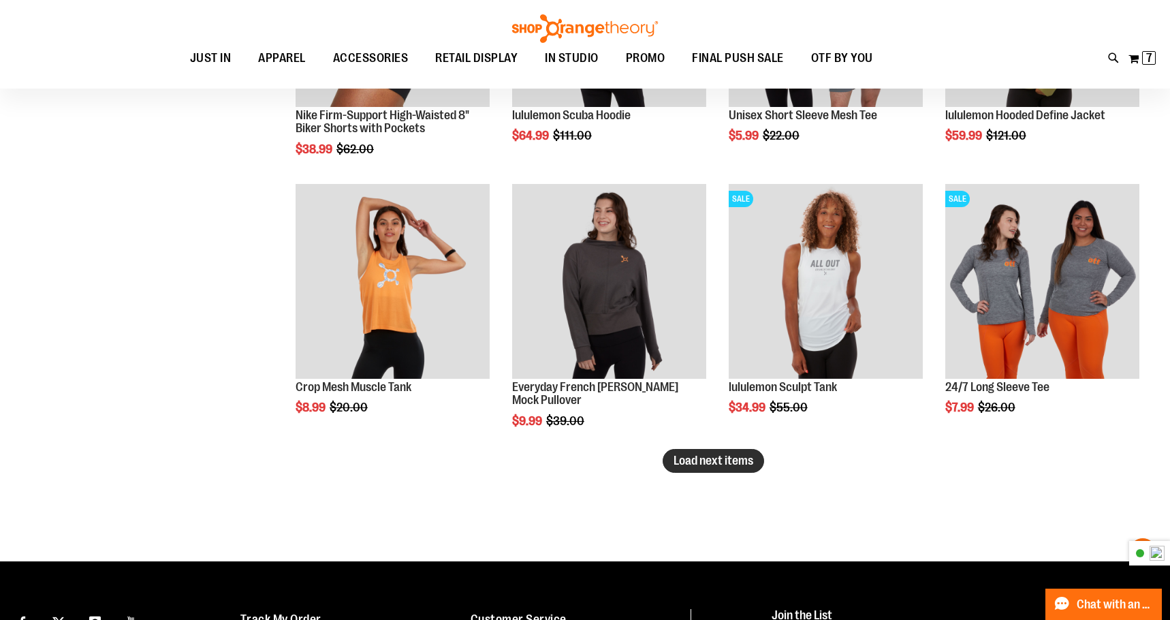
click at [724, 459] on span "Load next items" at bounding box center [714, 461] width 80 height 14
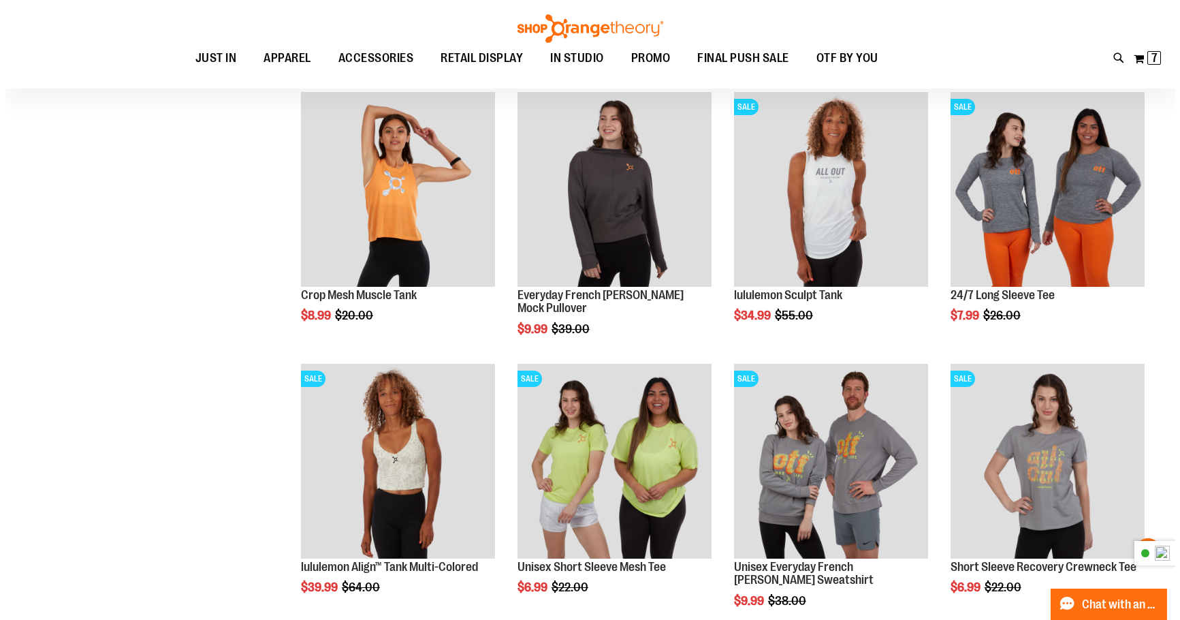
scroll to position [10691, 0]
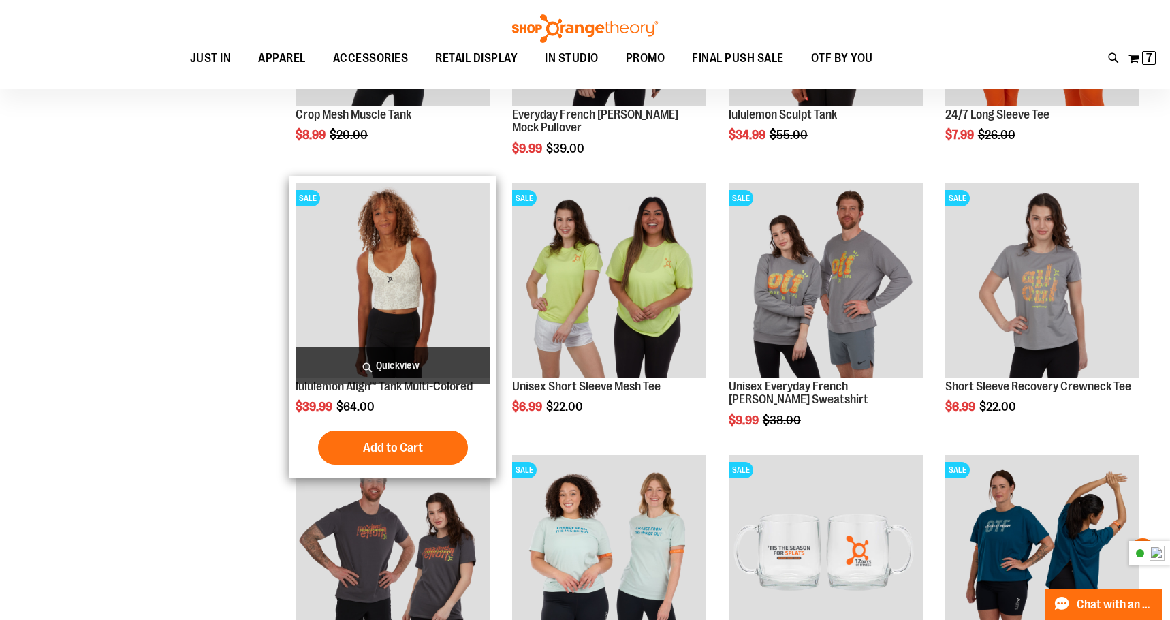
click at [374, 362] on span "Quickview" at bounding box center [393, 365] width 194 height 36
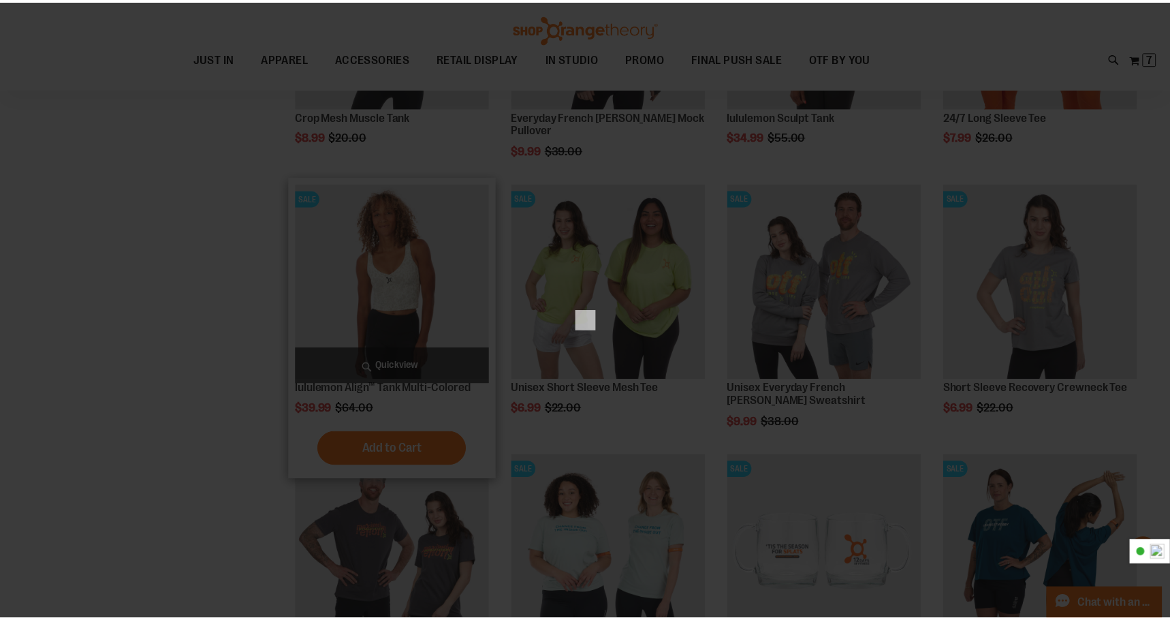
scroll to position [0, 0]
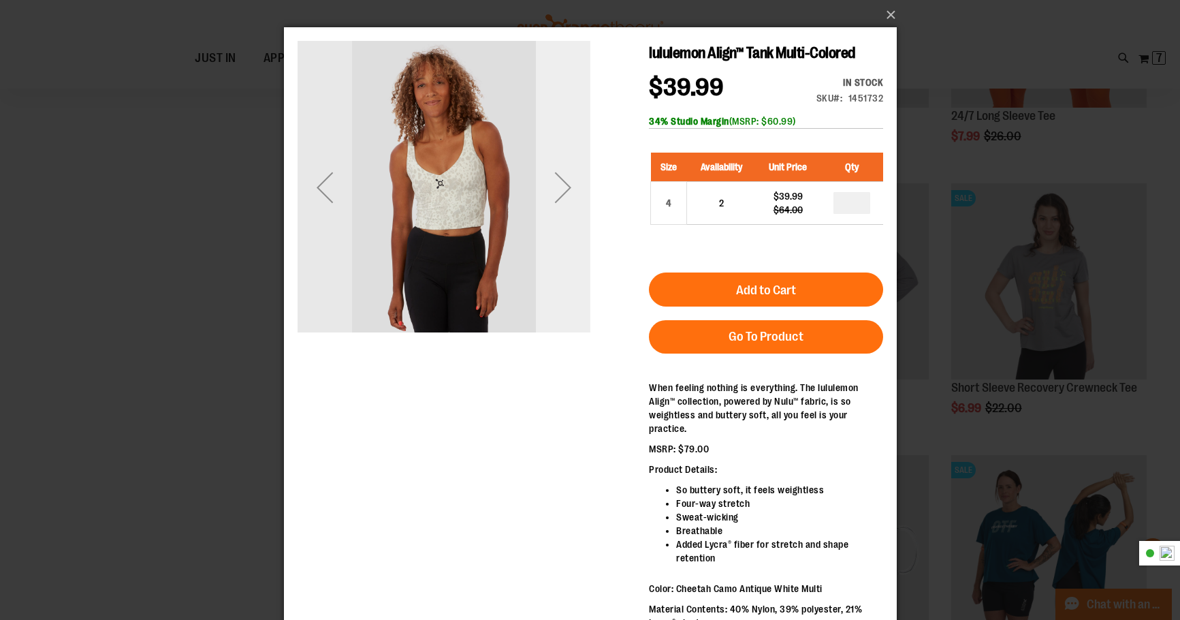
click at [570, 193] on div "Next" at bounding box center [562, 187] width 54 height 54
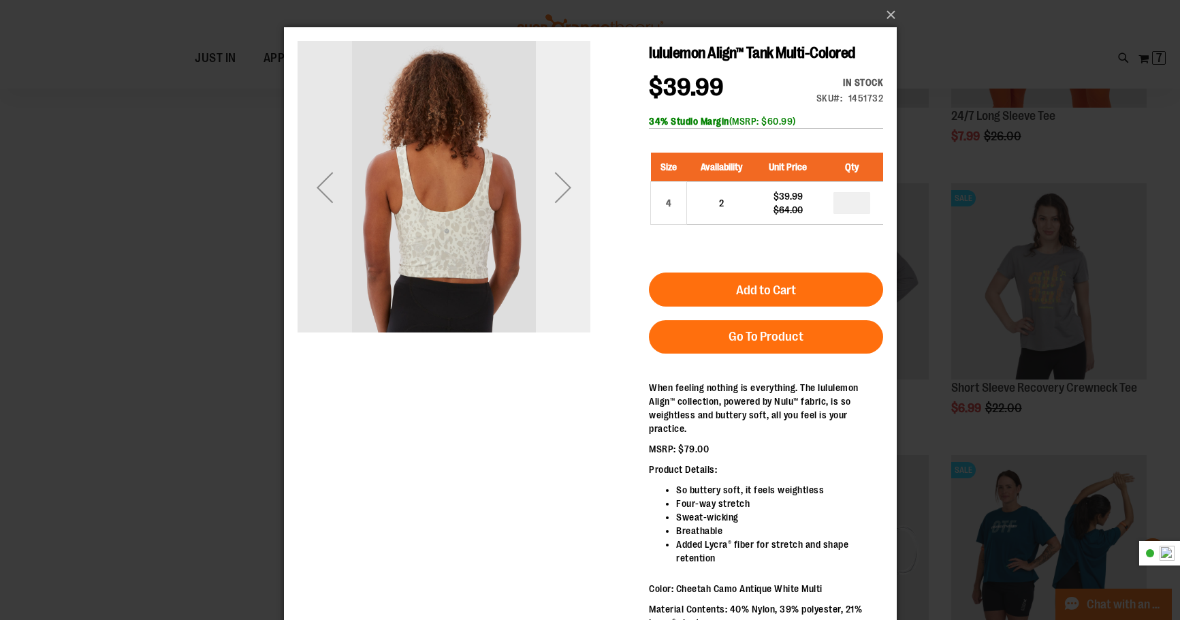
click at [569, 193] on div "Next" at bounding box center [562, 187] width 54 height 54
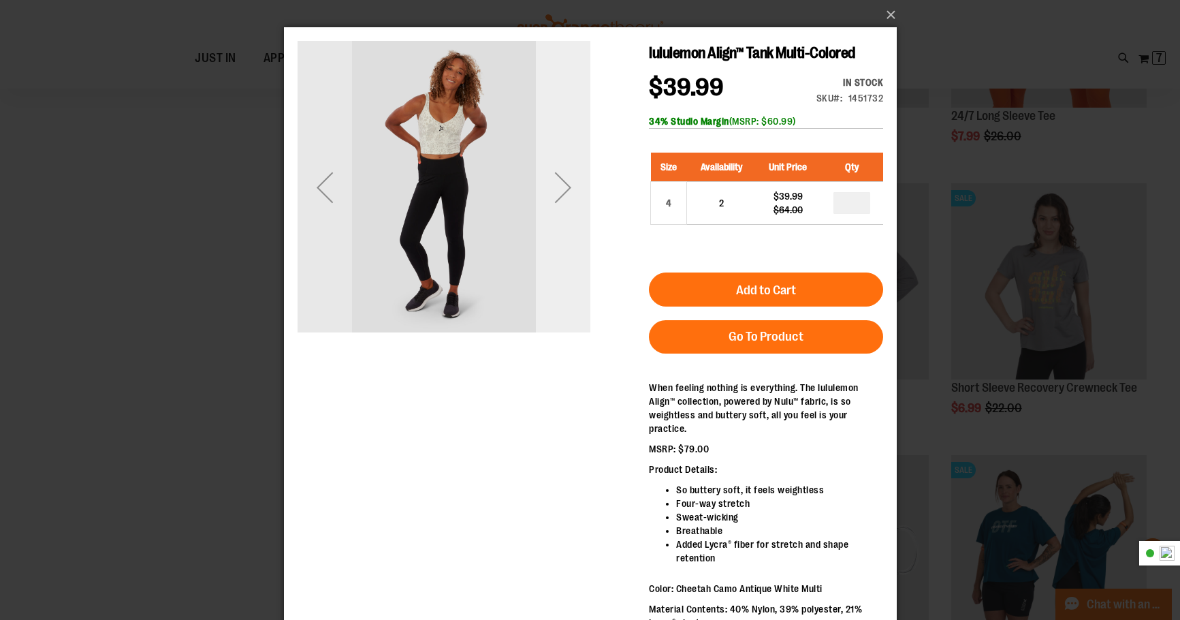
click at [569, 193] on div "Next" at bounding box center [562, 187] width 54 height 54
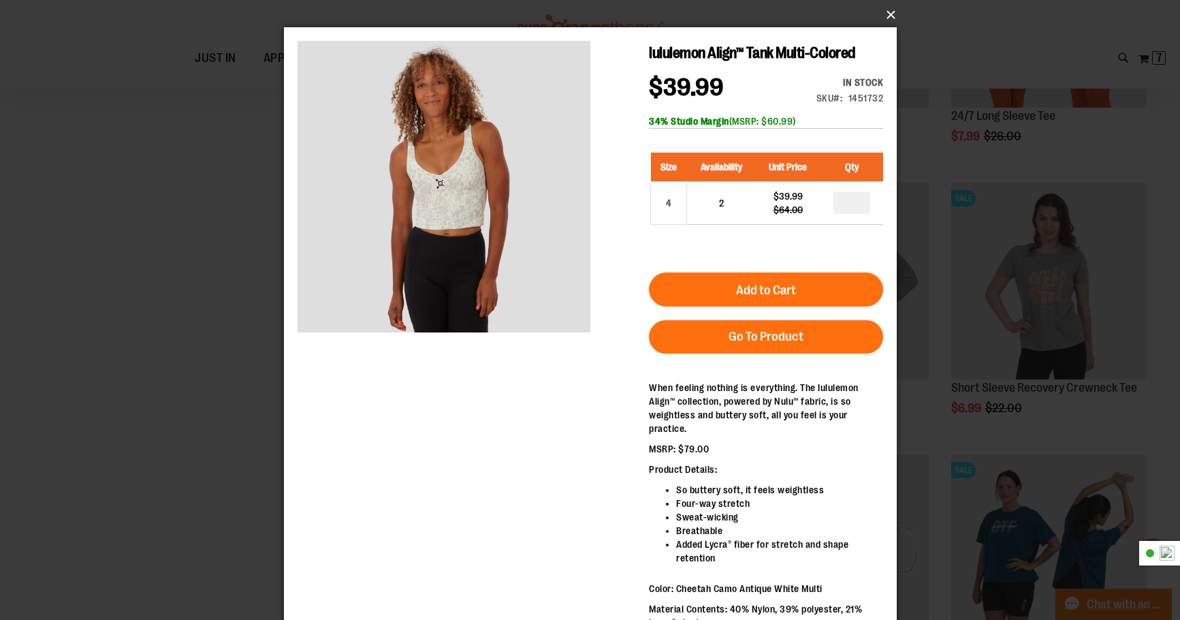
click at [887, 10] on button "×" at bounding box center [594, 15] width 613 height 30
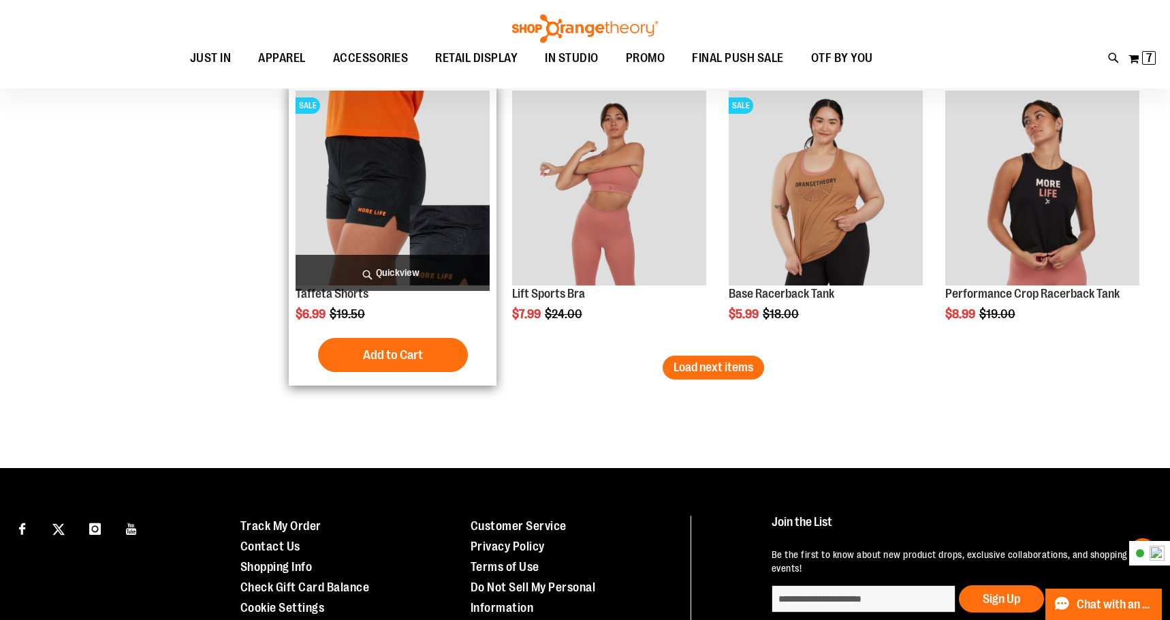
scroll to position [11372, 0]
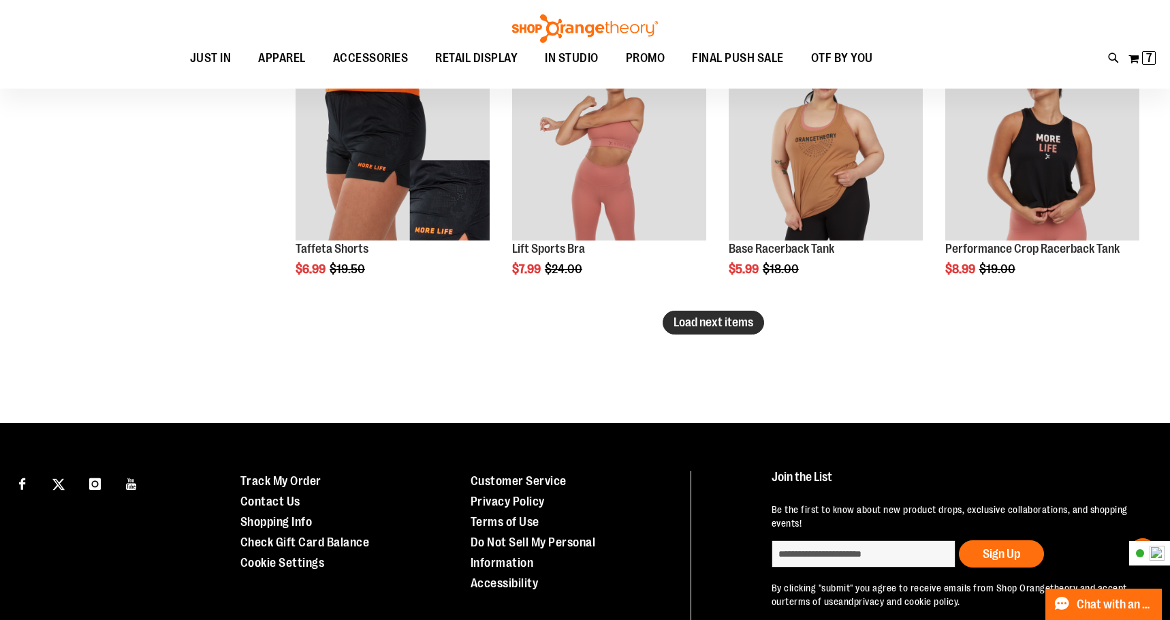
click at [733, 330] on button "Load next items" at bounding box center [713, 323] width 101 height 24
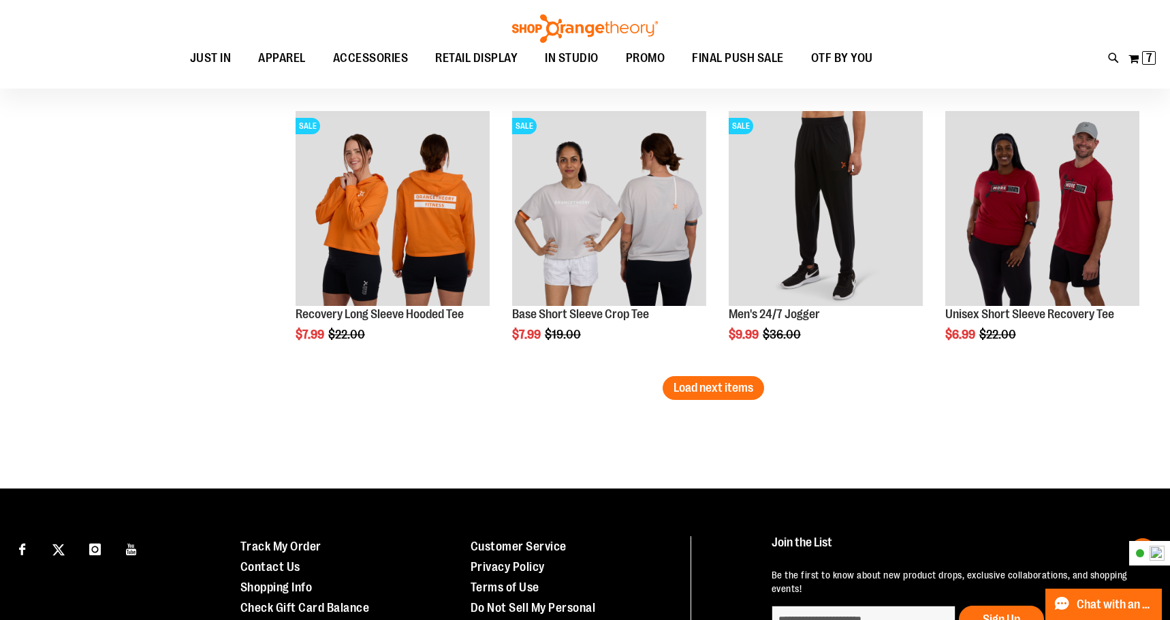
scroll to position [12257, 0]
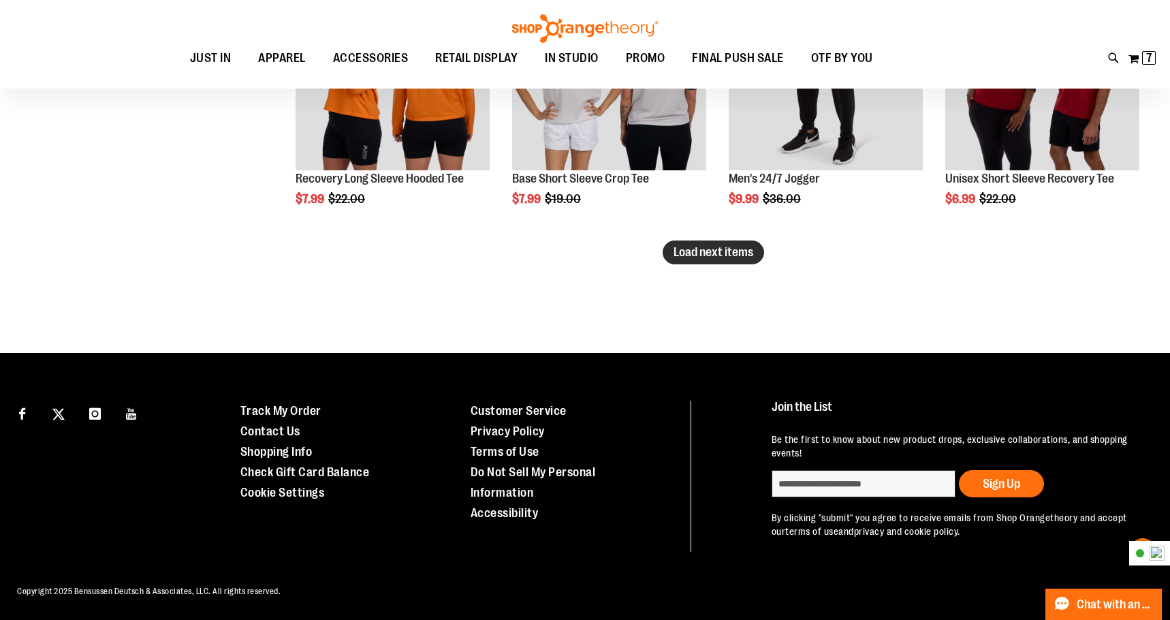
click at [665, 251] on button "Load next items" at bounding box center [713, 252] width 101 height 24
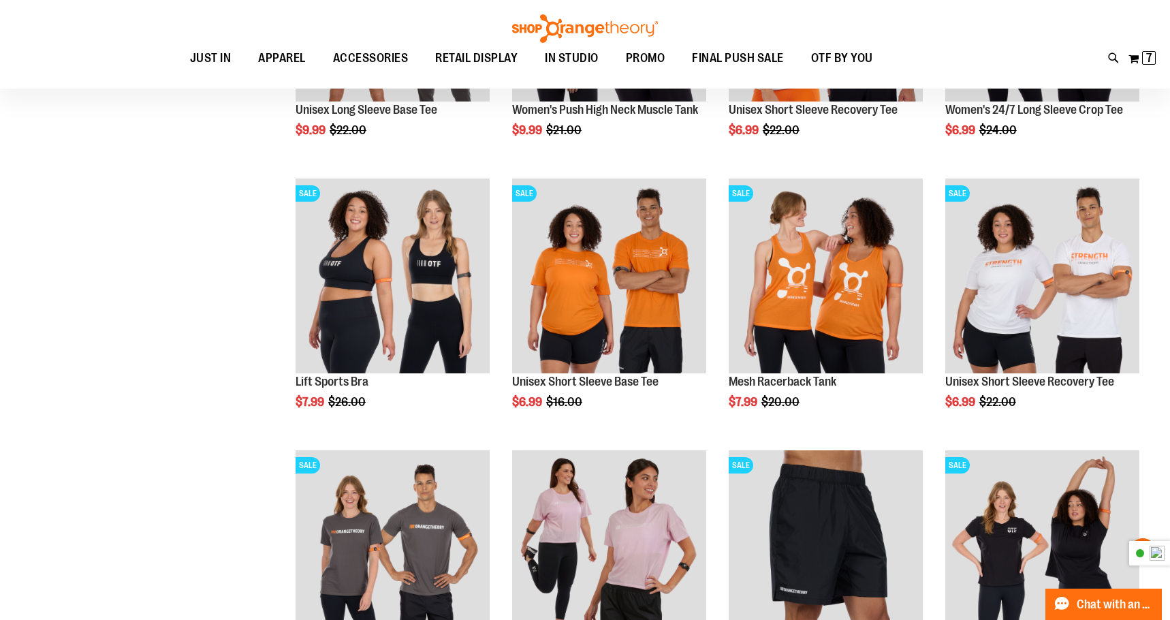
scroll to position [12802, 0]
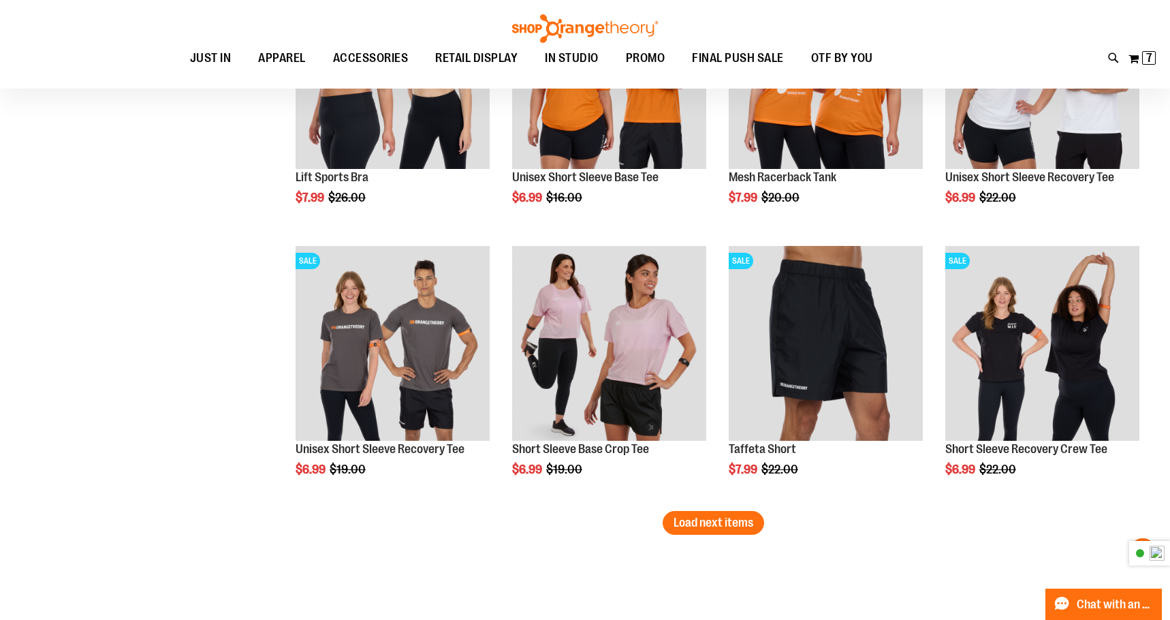
click at [692, 518] on span "Load next items" at bounding box center [714, 523] width 80 height 14
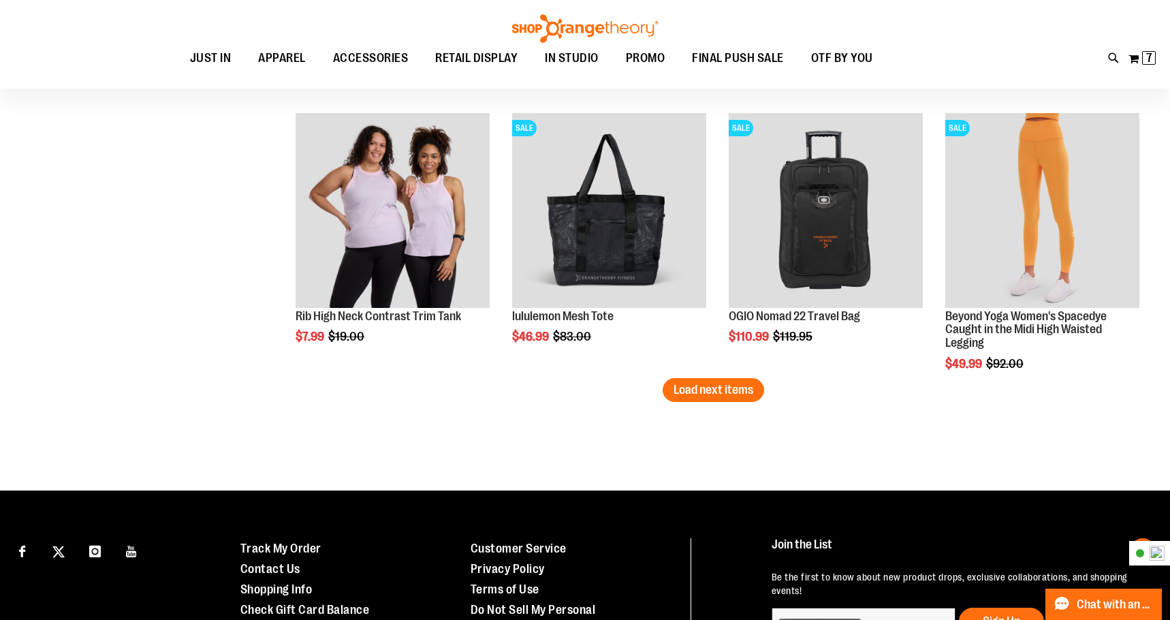
scroll to position [13755, 0]
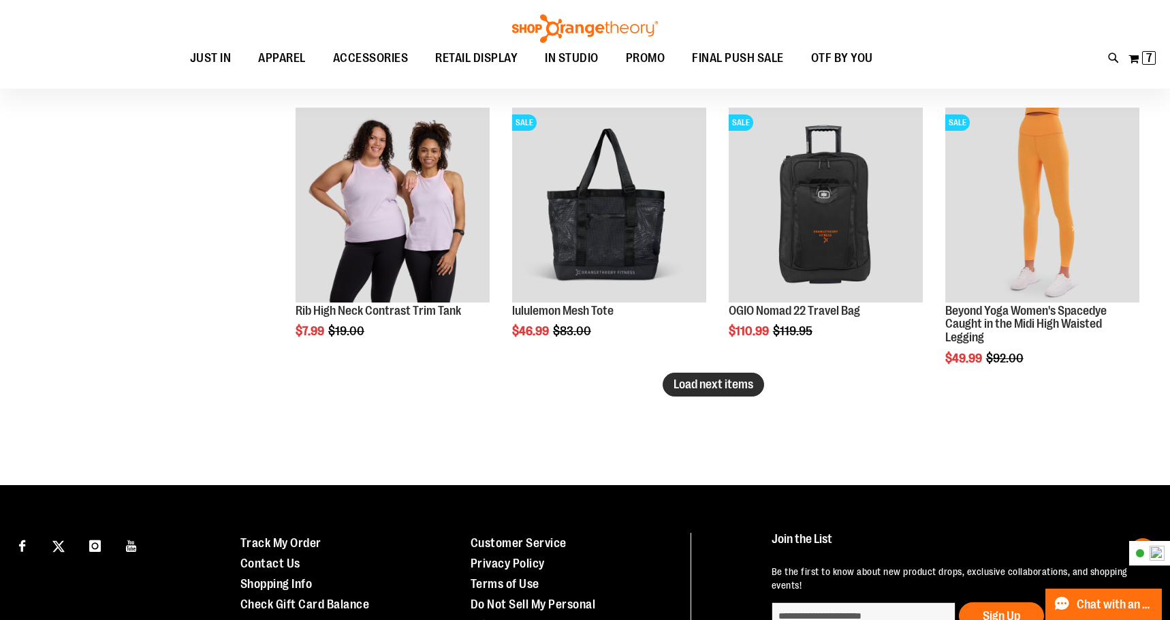
click at [691, 390] on span "Load next items" at bounding box center [714, 384] width 80 height 14
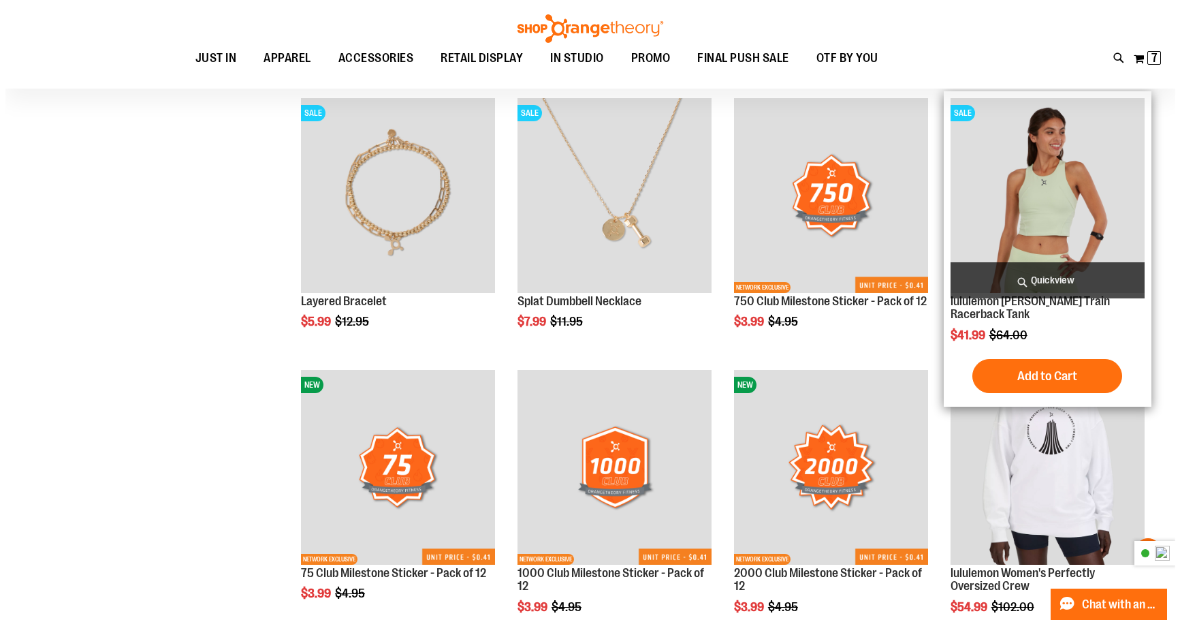
scroll to position [13960, 0]
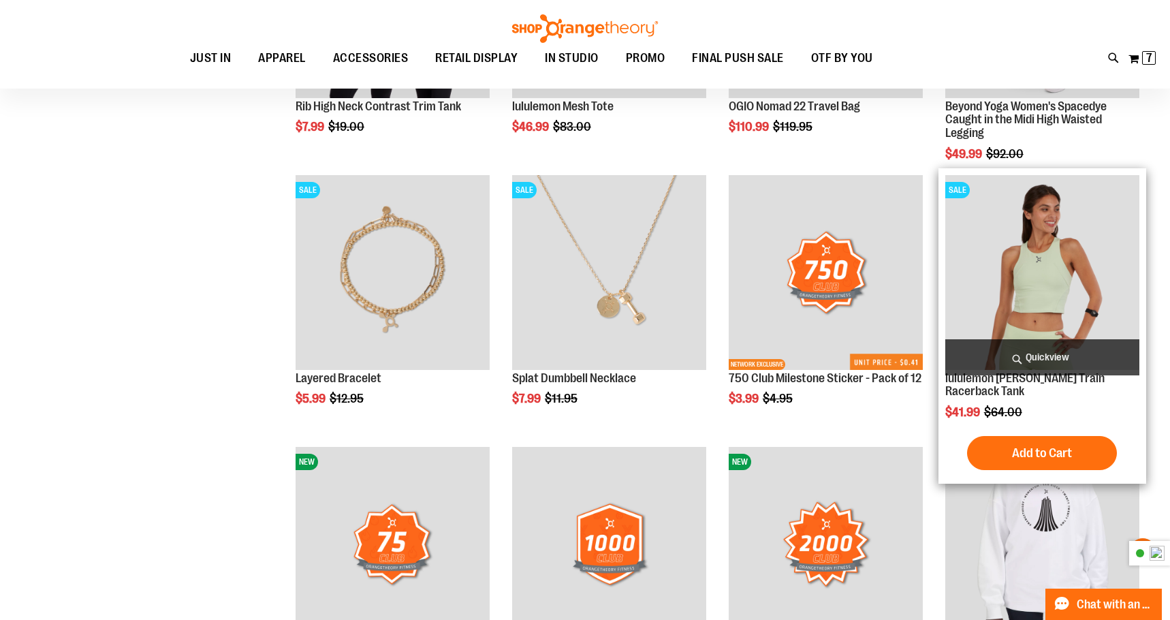
click at [1056, 351] on span "Quickview" at bounding box center [1042, 357] width 194 height 36
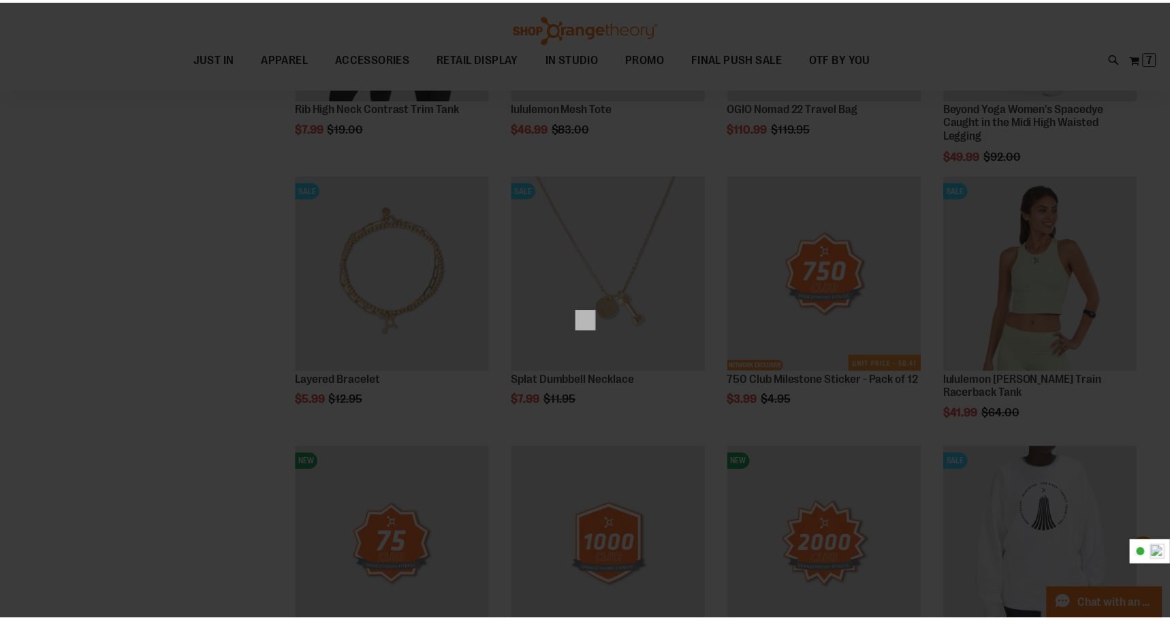
scroll to position [0, 0]
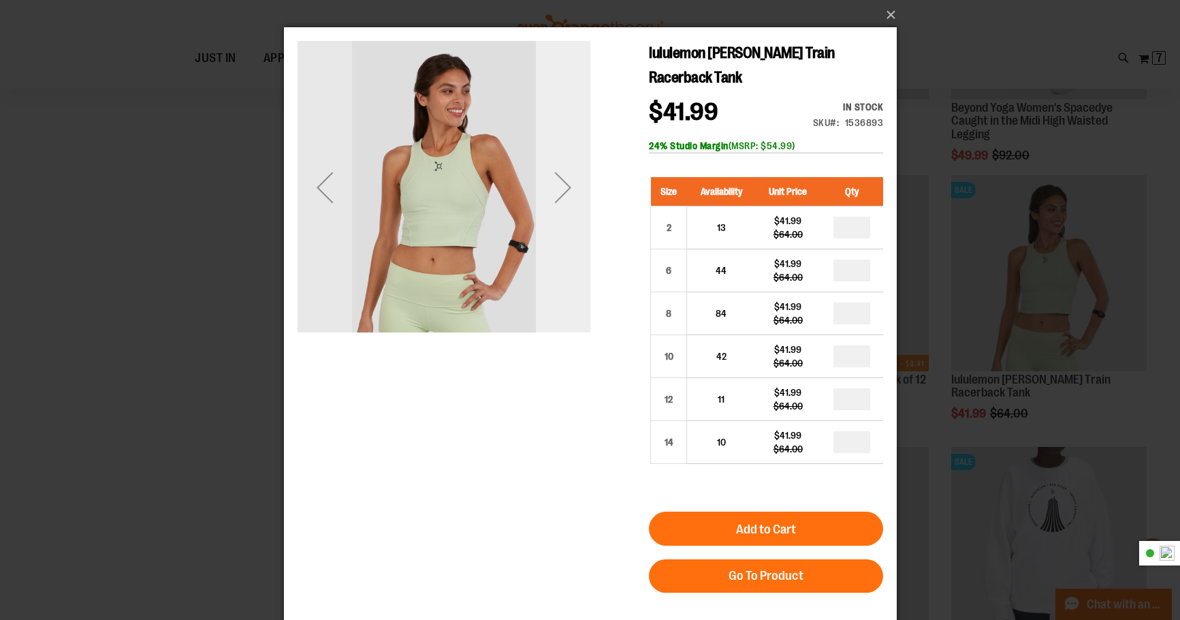
click at [573, 197] on div "Next" at bounding box center [562, 187] width 54 height 54
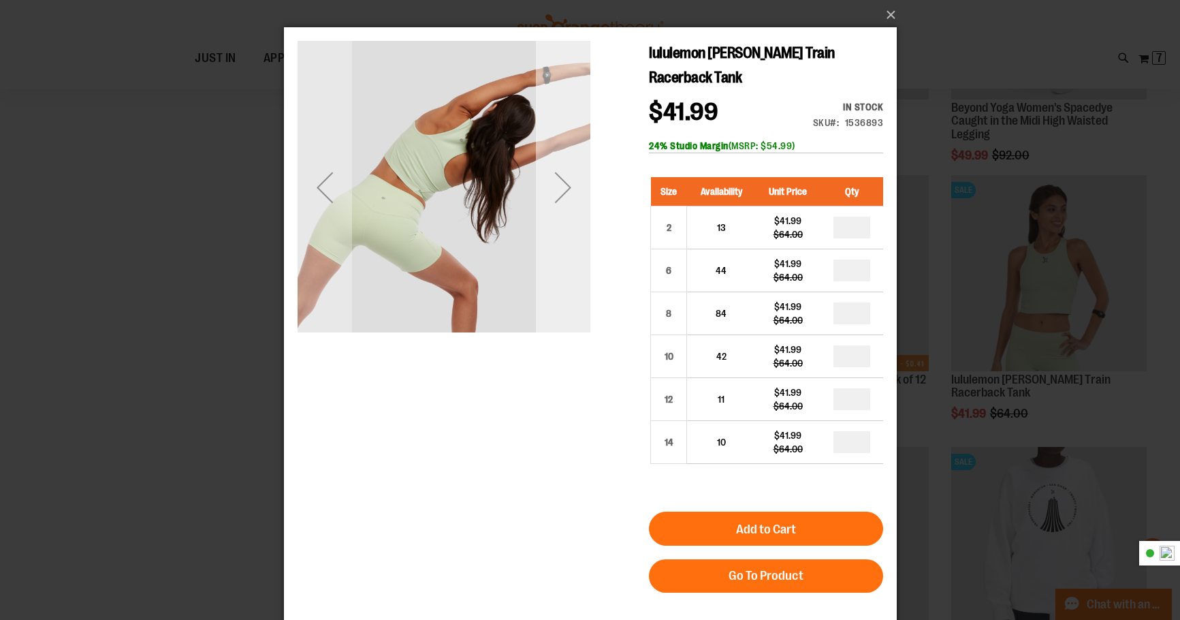
click at [573, 197] on div "Next" at bounding box center [562, 187] width 54 height 54
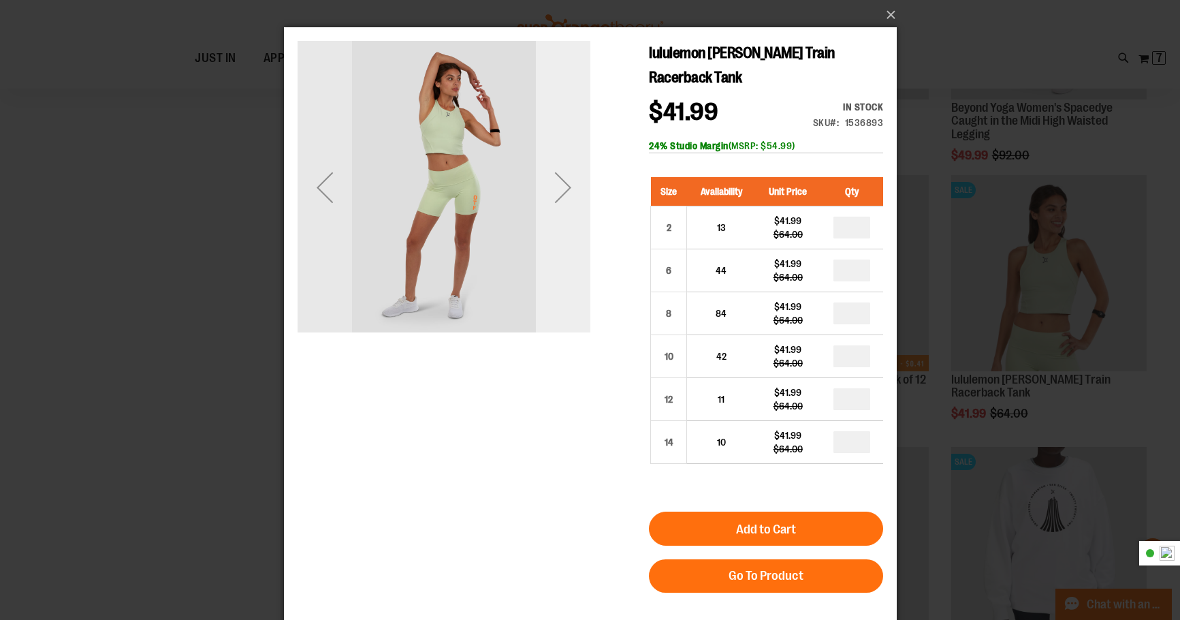
click at [573, 197] on div "Next" at bounding box center [562, 187] width 54 height 54
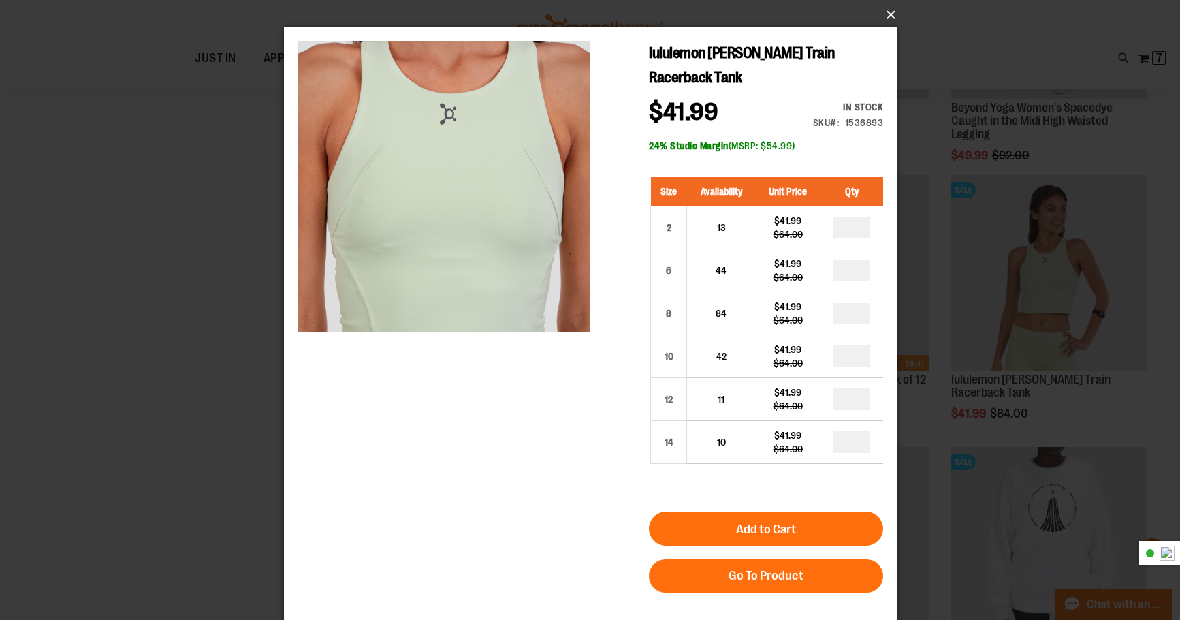
click at [893, 18] on button "×" at bounding box center [594, 15] width 613 height 30
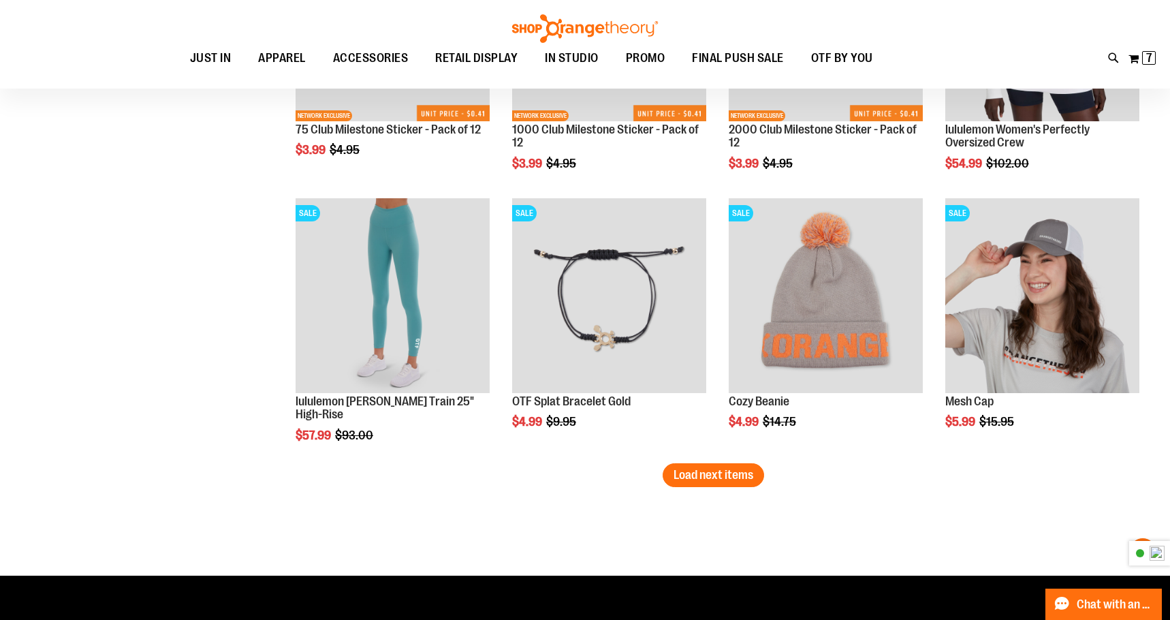
scroll to position [14436, 0]
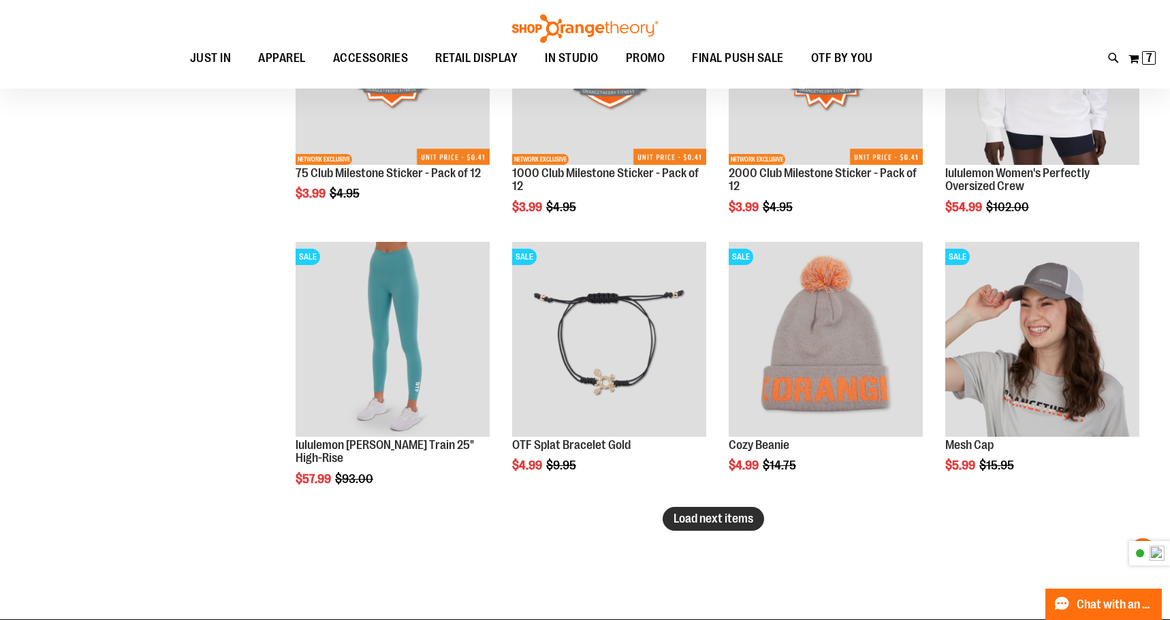
click at [729, 528] on button "Load next items" at bounding box center [713, 519] width 101 height 24
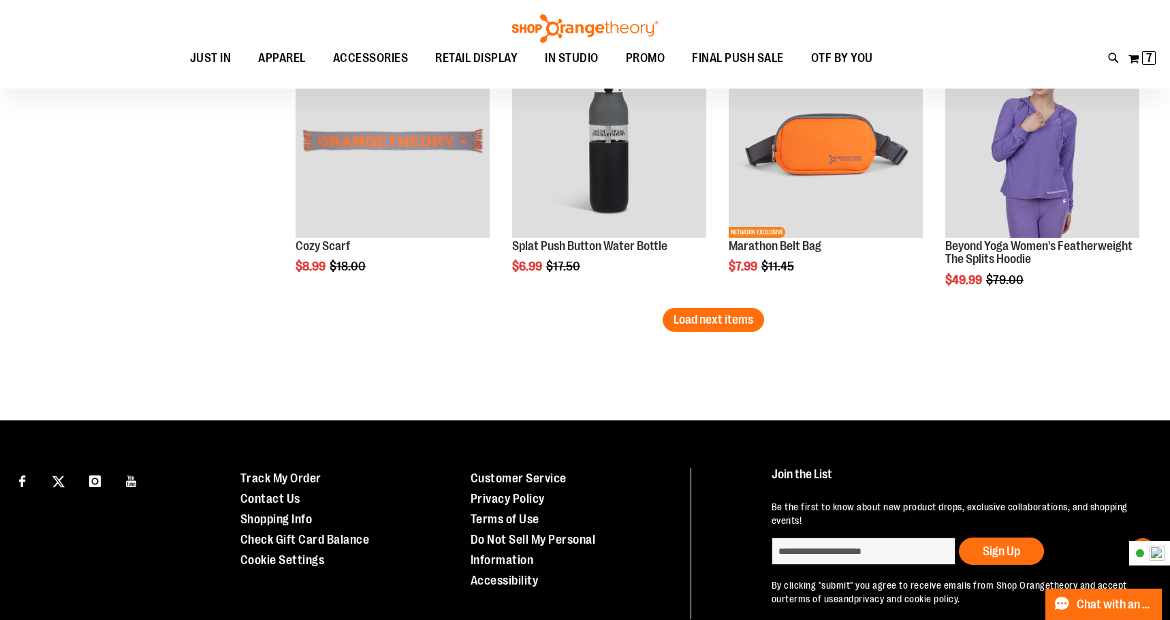
scroll to position [15458, 0]
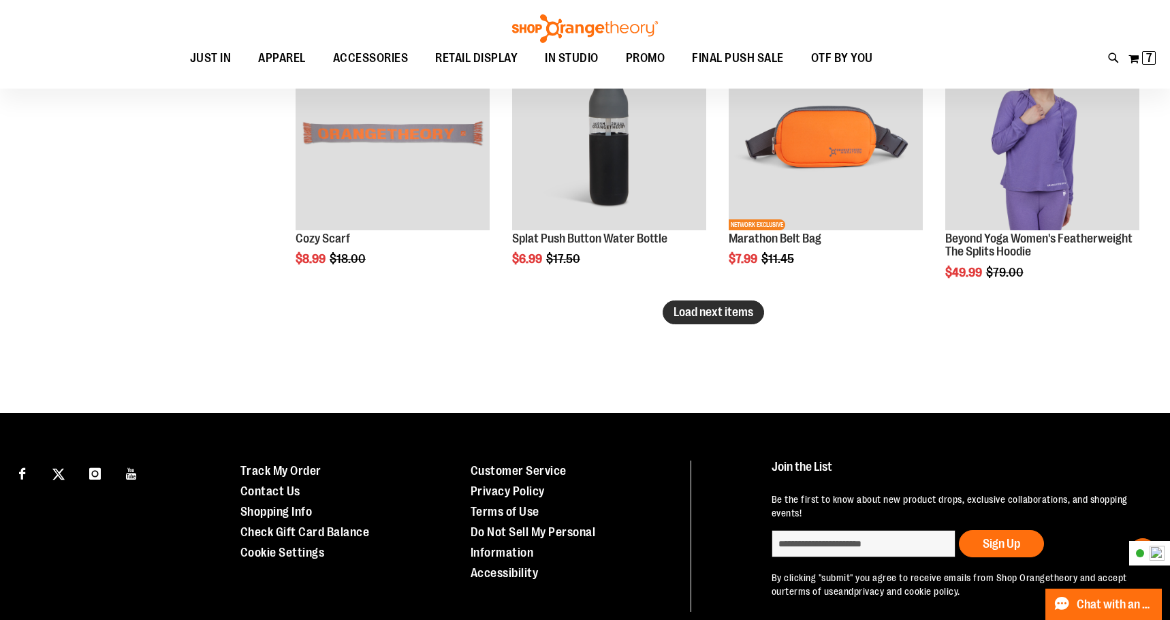
click at [725, 312] on span "Load next items" at bounding box center [714, 312] width 80 height 14
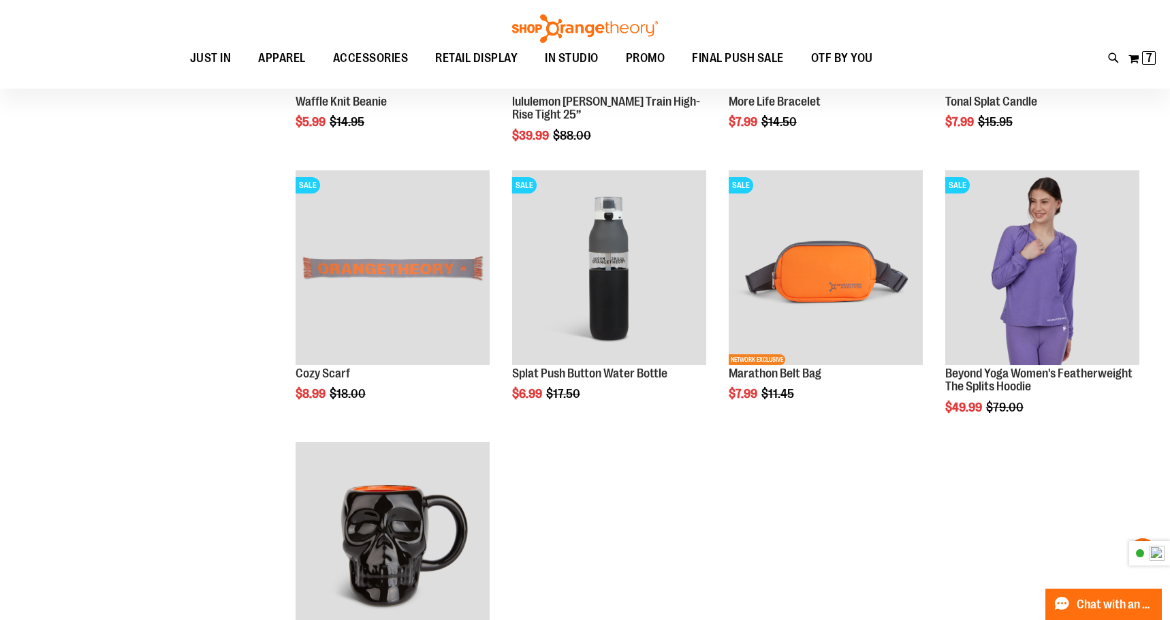
scroll to position [15322, 0]
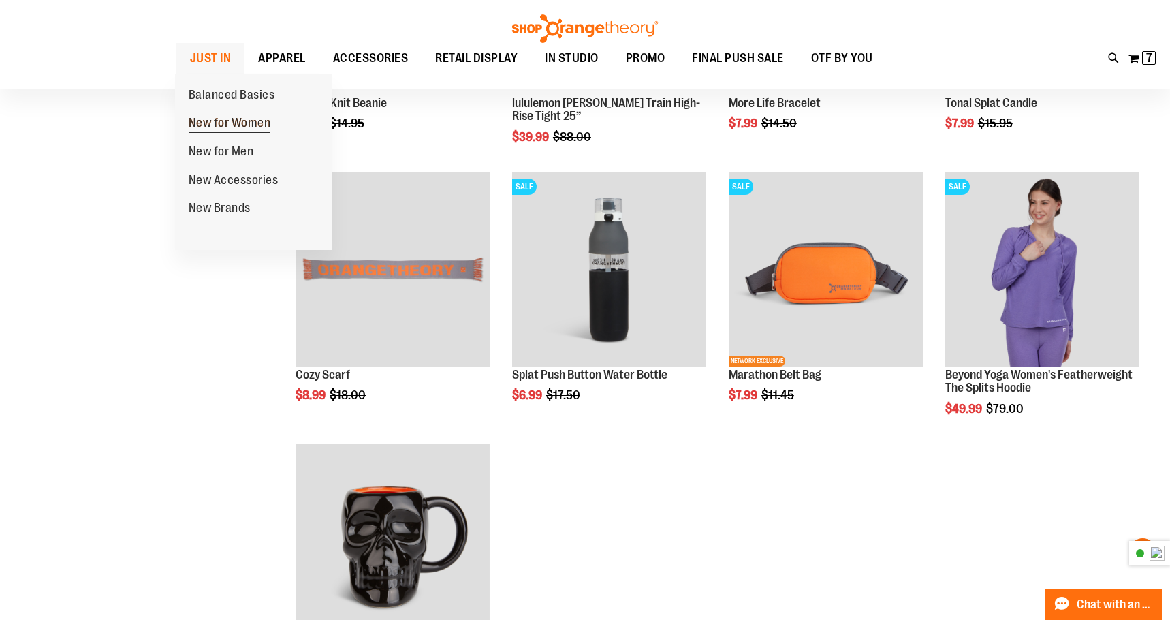
click at [221, 117] on span "New for Women" at bounding box center [230, 124] width 82 height 17
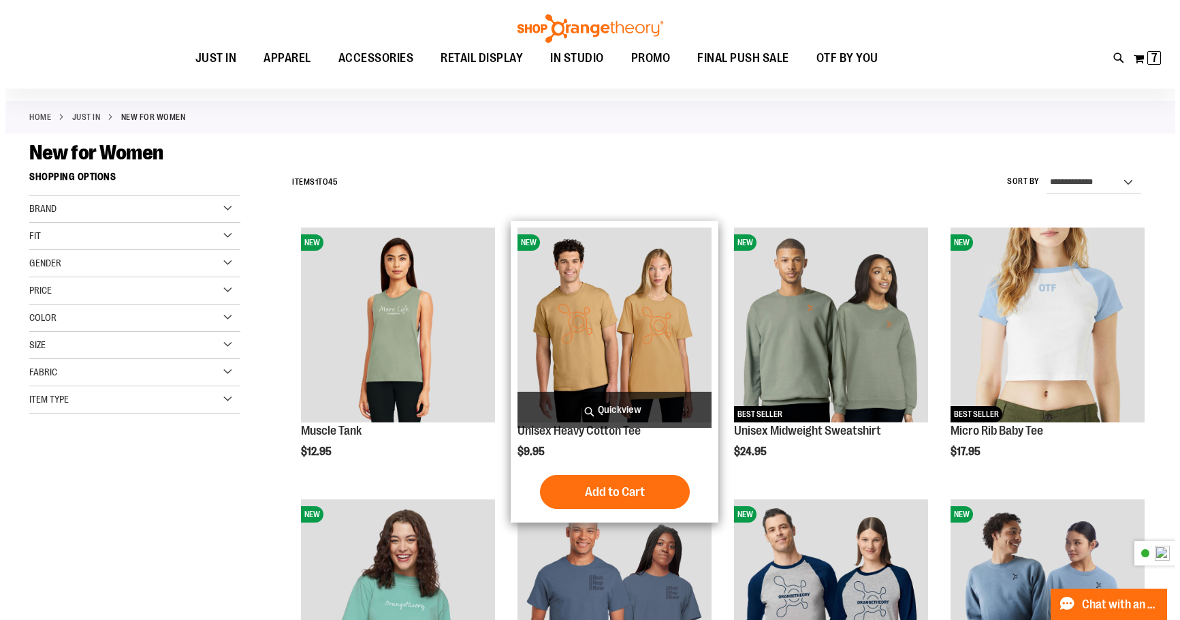
scroll to position [204, 0]
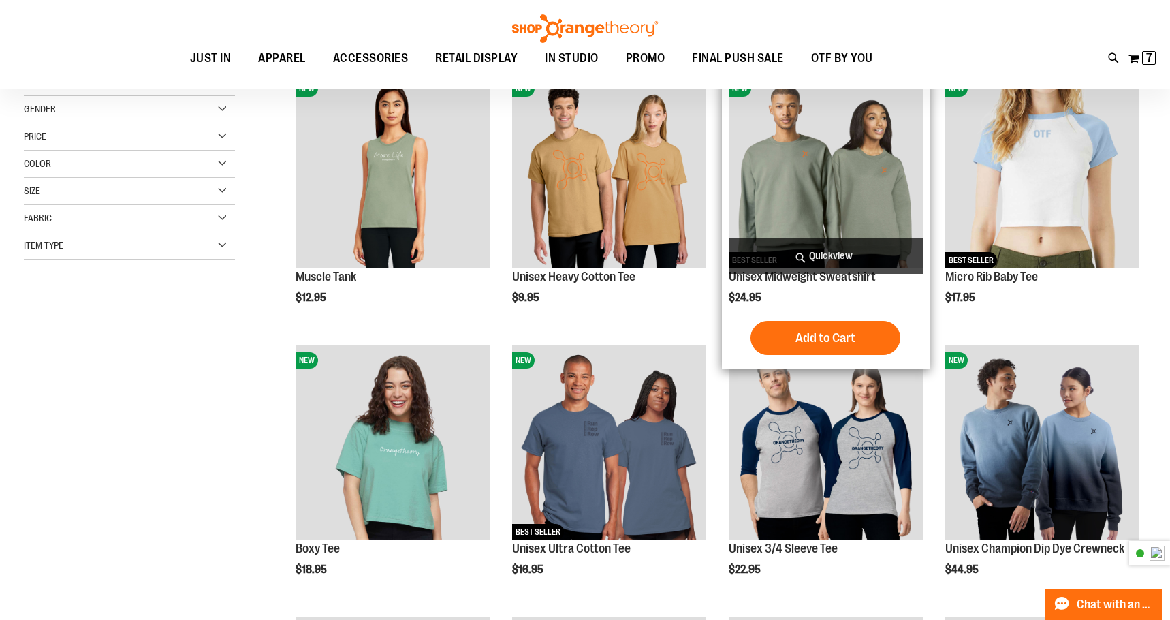
type input "**********"
click at [815, 243] on span "Quickview" at bounding box center [826, 256] width 194 height 36
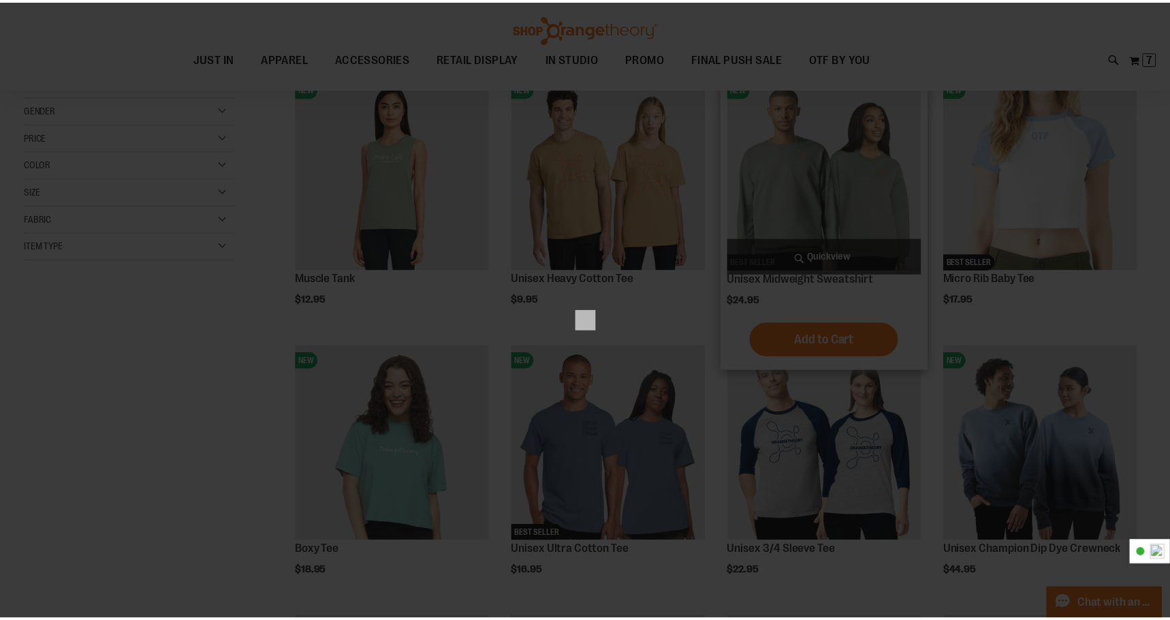
scroll to position [0, 0]
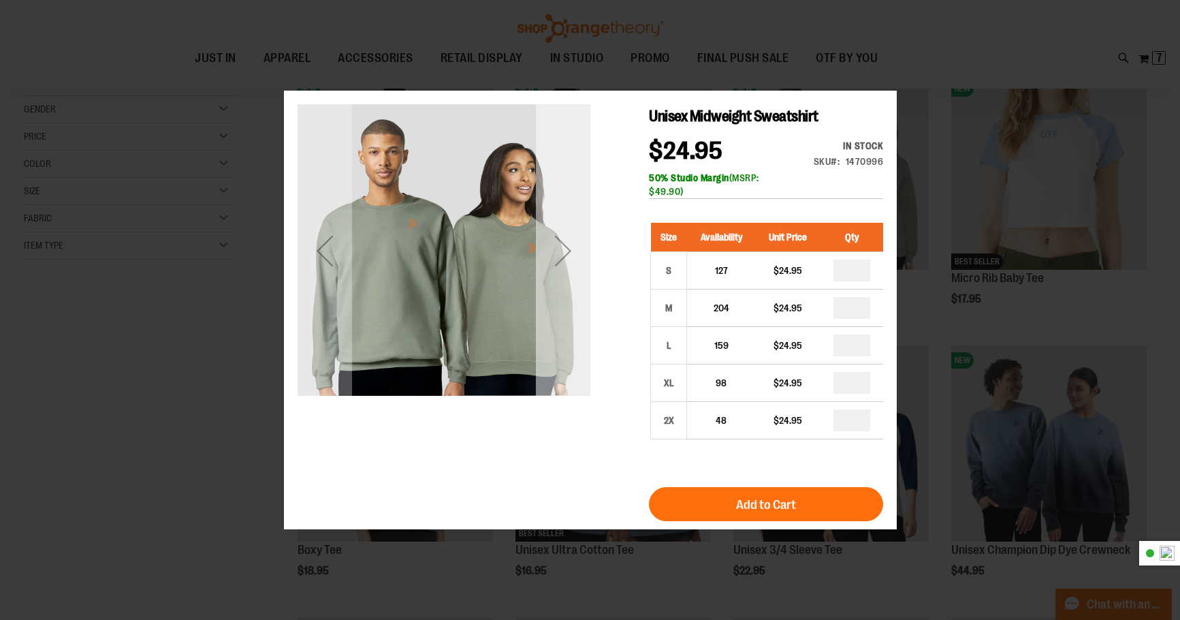
click at [548, 318] on div "Next" at bounding box center [562, 250] width 54 height 293
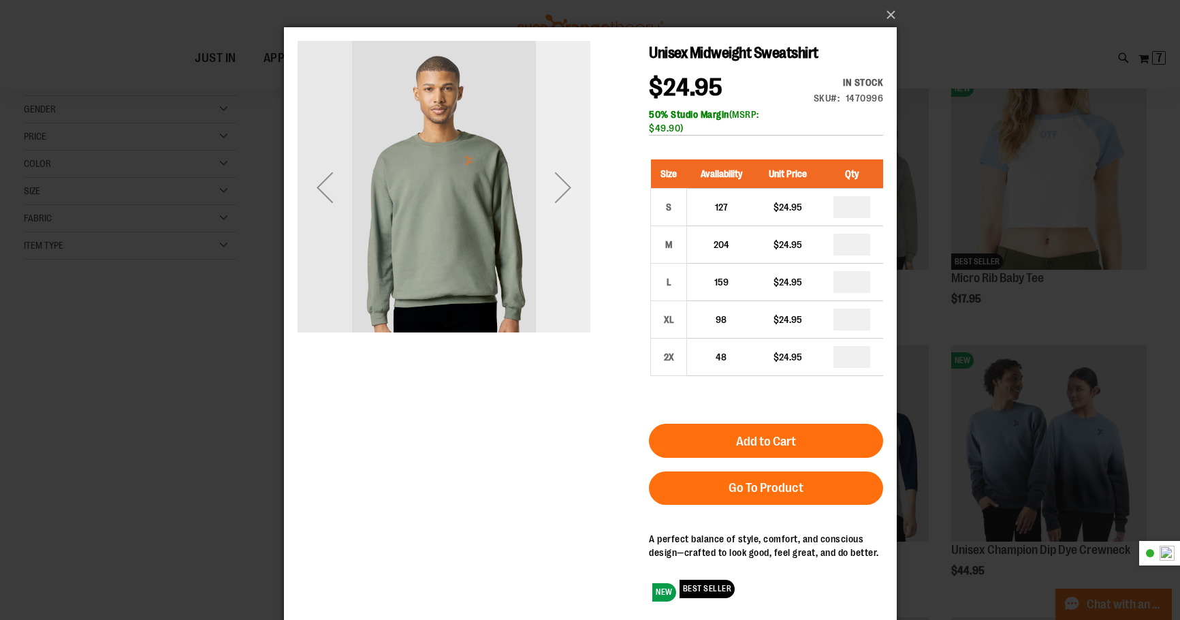
click at [548, 189] on div "Next" at bounding box center [562, 187] width 54 height 54
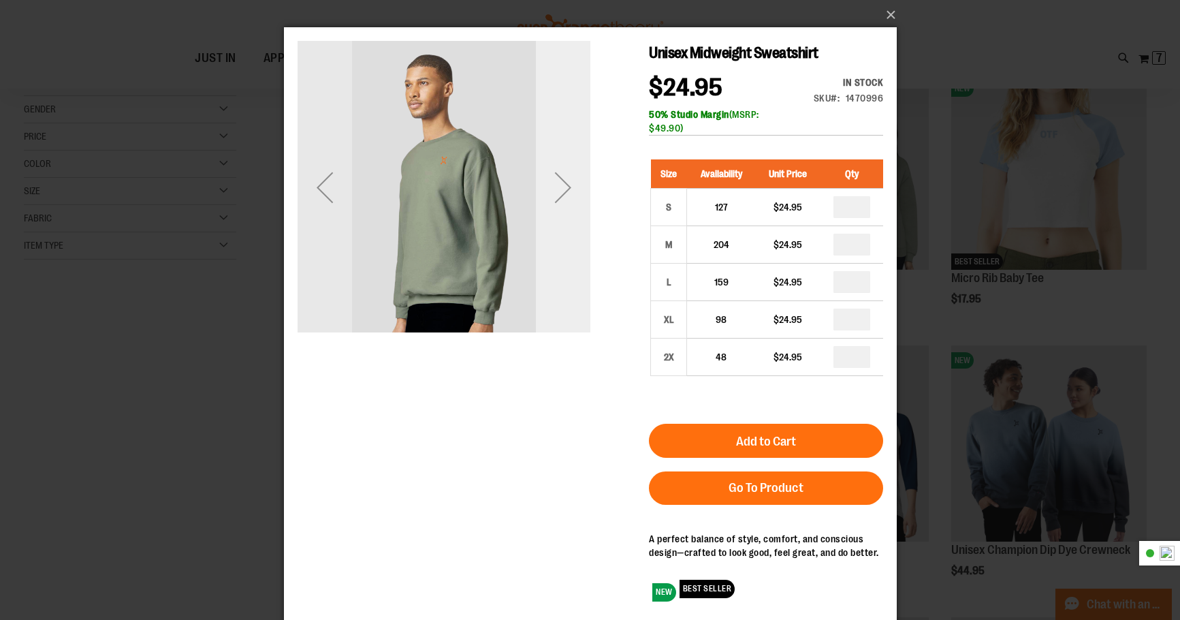
click at [548, 189] on div "Next" at bounding box center [562, 187] width 54 height 54
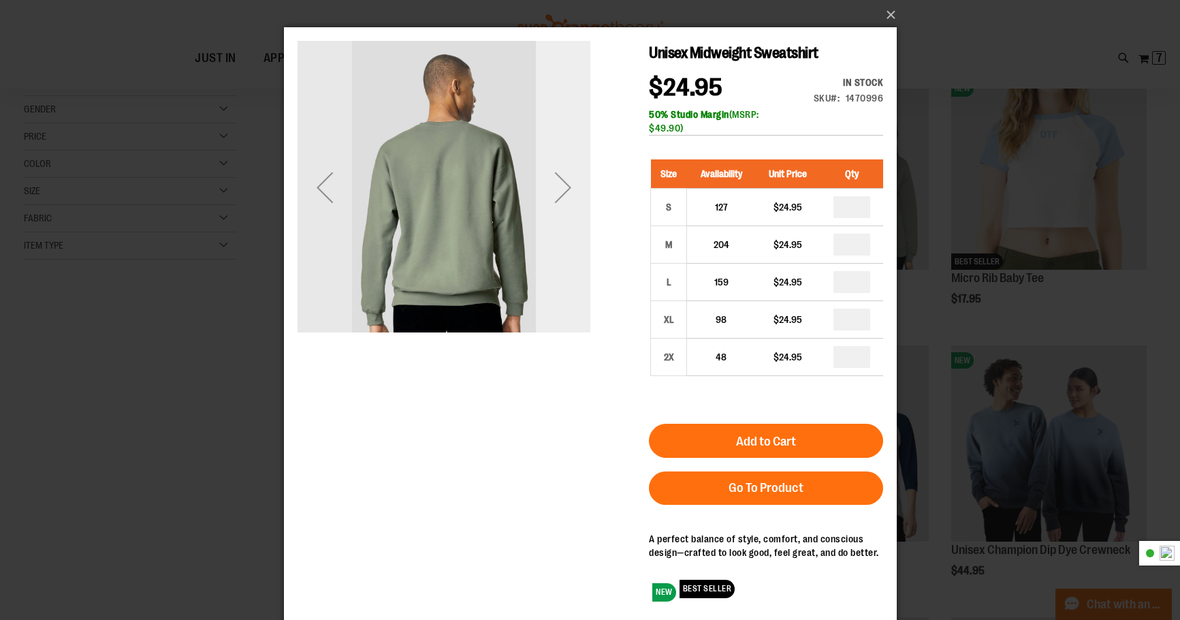
click at [552, 185] on div "Next" at bounding box center [562, 187] width 54 height 54
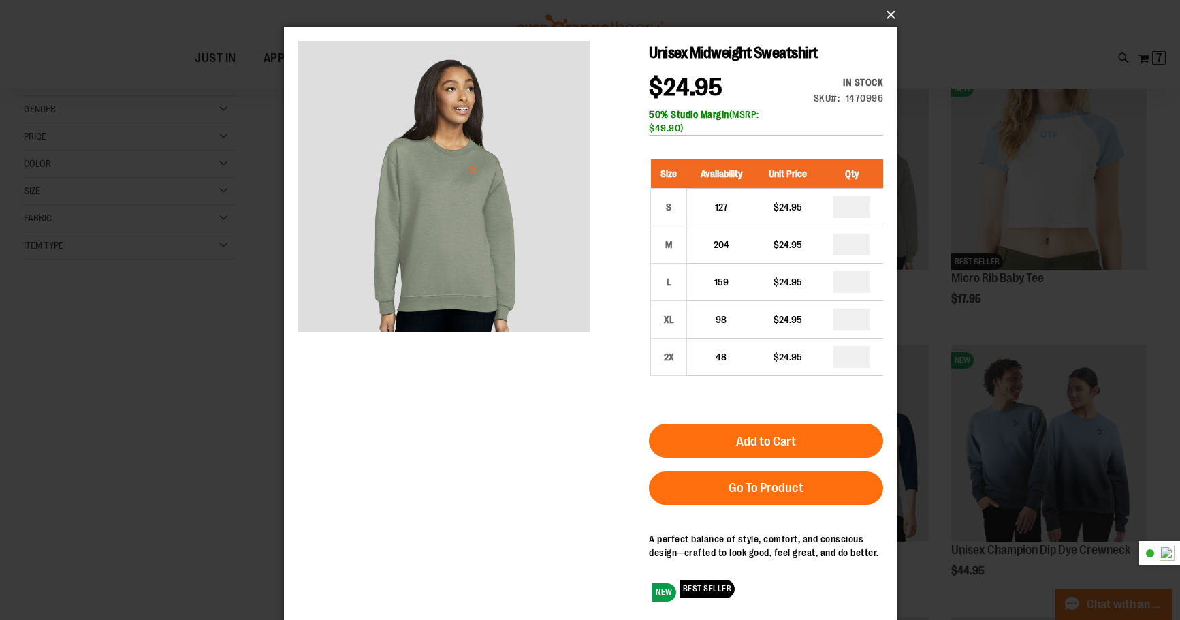
click at [889, 13] on button "×" at bounding box center [594, 15] width 613 height 30
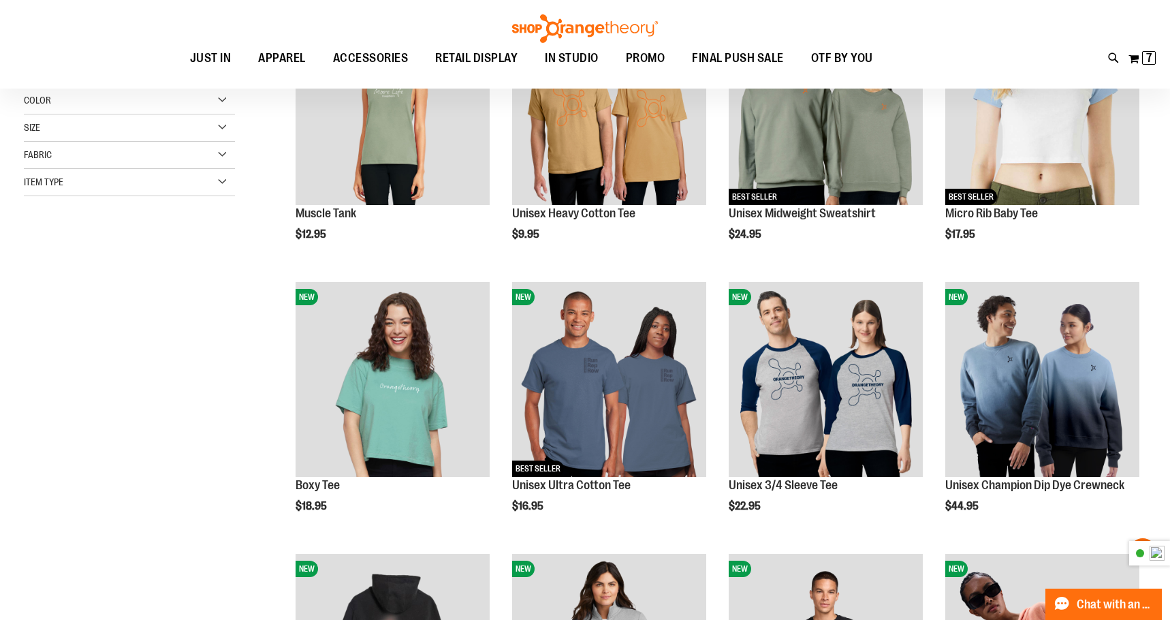
scroll to position [272, 0]
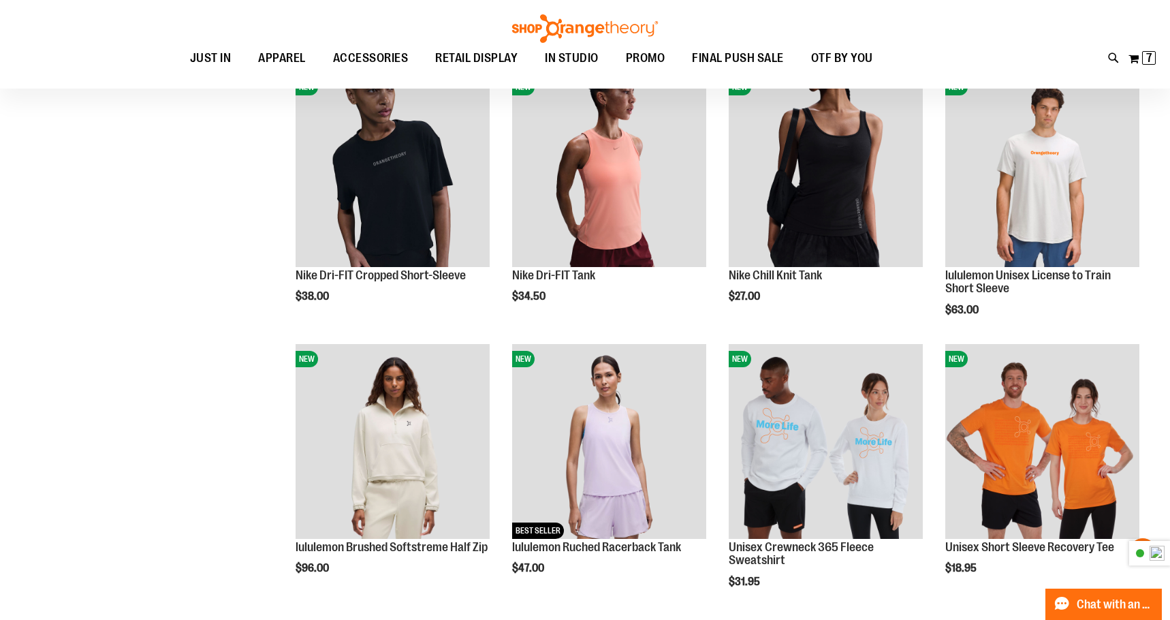
scroll to position [1021, 0]
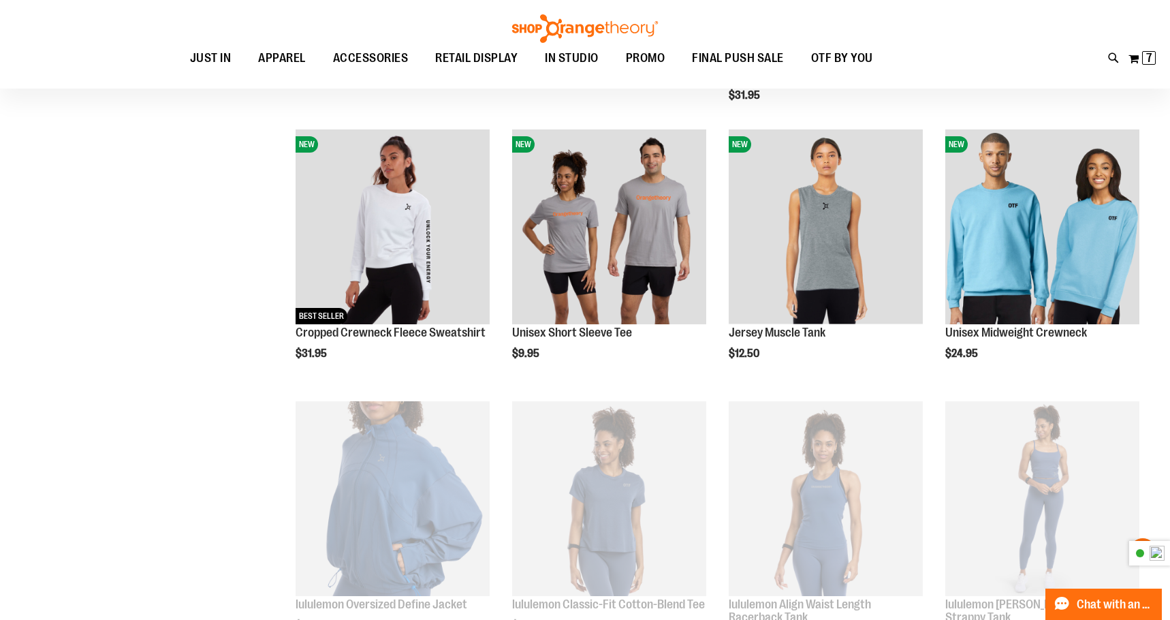
scroll to position [1566, 0]
